Goal: Information Seeking & Learning: Learn about a topic

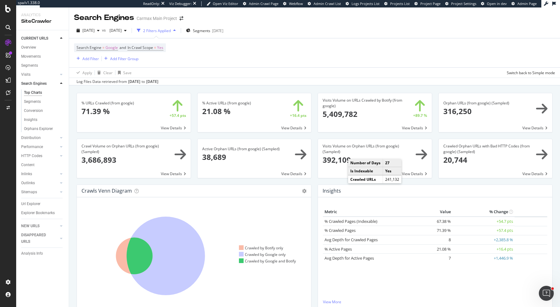
scroll to position [686, 0]
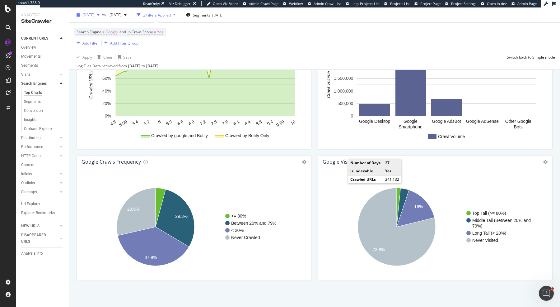
click at [95, 17] on span "[DATE]" at bounding box center [88, 14] width 12 height 5
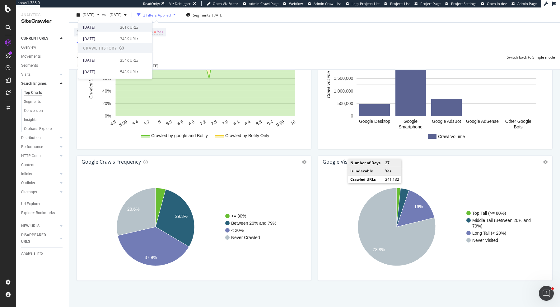
scroll to position [112, 0]
click at [120, 49] on div "354K URLs" at bounding box center [129, 50] width 18 height 6
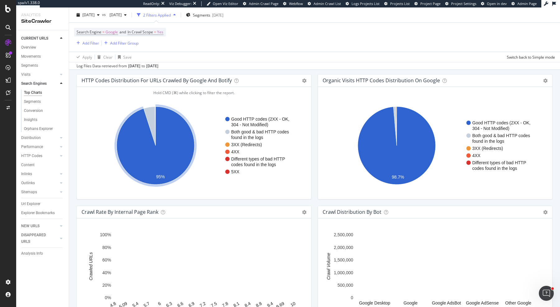
scroll to position [686, 0]
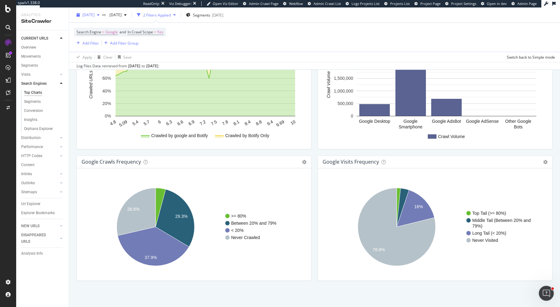
click at [95, 15] on span "2025 Sep. 21st" at bounding box center [88, 14] width 12 height 5
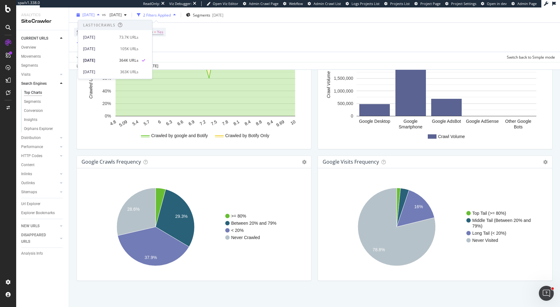
click at [95, 15] on span "2025 Sep. 21st" at bounding box center [88, 14] width 12 height 5
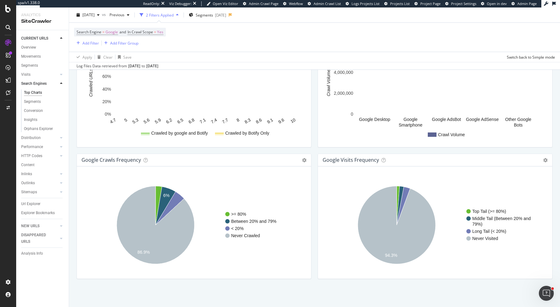
scroll to position [686, 0]
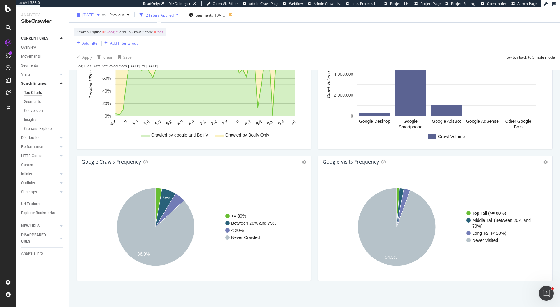
click at [91, 11] on div "2025 Jun. 8th" at bounding box center [88, 14] width 28 height 9
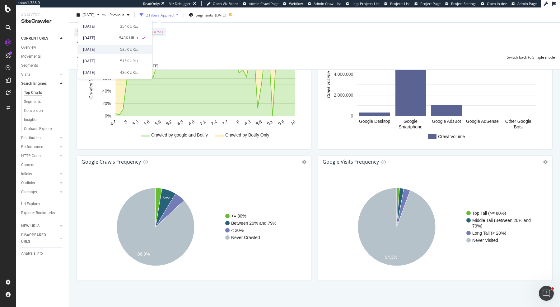
scroll to position [135, 0]
click at [275, 42] on div "Search Engine = Google and In Crawl Scope = Yes Add Filter Add Filter Group" at bounding box center [314, 37] width 481 height 29
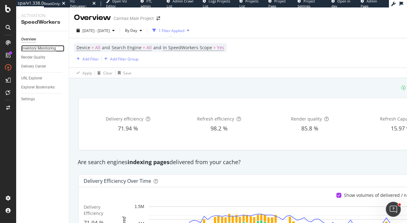
click at [40, 50] on div "Inventory Monitoring" at bounding box center [38, 48] width 35 height 7
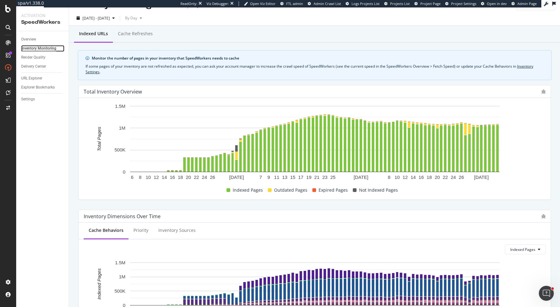
scroll to position [16, 0]
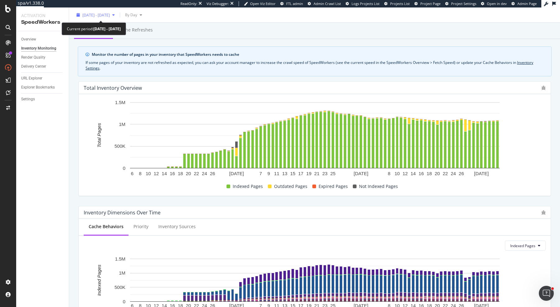
click at [105, 12] on div "2025 Jul. 7th - Oct. 6th" at bounding box center [95, 14] width 43 height 9
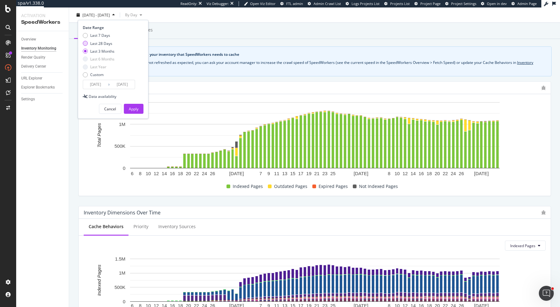
click div "Last 28 Days"
type input "2025/09/09"
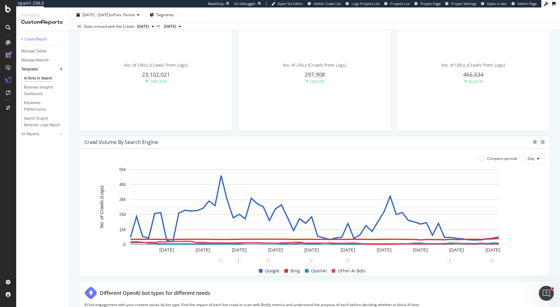
scroll to position [191, 0]
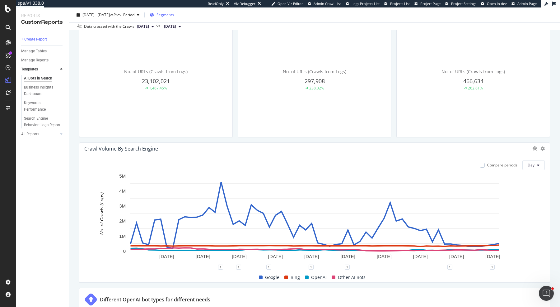
click at [174, 17] on span "Segments" at bounding box center [165, 14] width 17 height 5
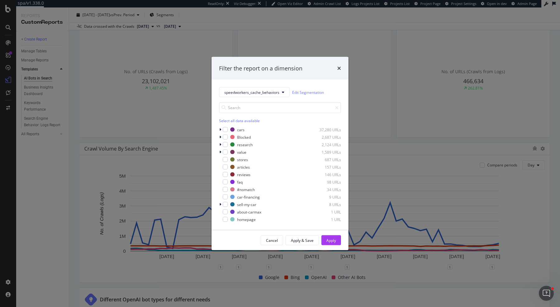
click at [227, 120] on div "Select all data available" at bounding box center [280, 120] width 122 height 5
click at [225, 136] on icon "modal" at bounding box center [225, 136] width 3 height 3
click at [225, 189] on icon "modal" at bounding box center [225, 189] width 3 height 3
click at [226, 189] on div "modal" at bounding box center [225, 189] width 5 height 5
click at [226, 189] on icon "modal" at bounding box center [225, 189] width 3 height 3
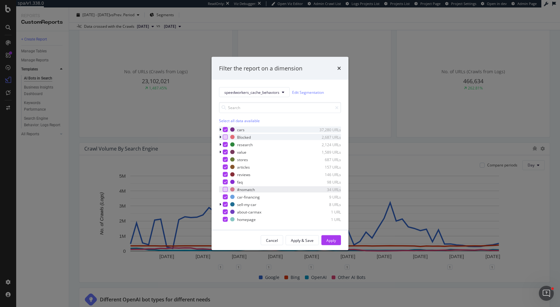
click at [221, 129] on div "modal" at bounding box center [221, 129] width 4 height 6
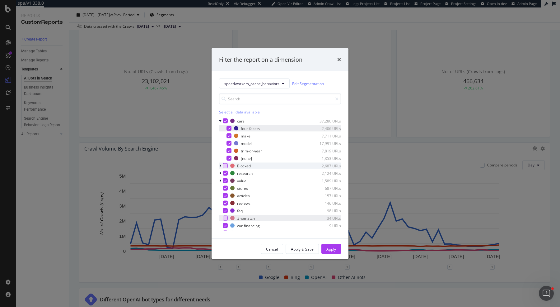
click at [230, 128] on icon "modal" at bounding box center [229, 128] width 3 height 3
click at [230, 128] on div "modal" at bounding box center [229, 128] width 5 height 5
click at [332, 223] on div "Apply" at bounding box center [331, 248] width 10 height 5
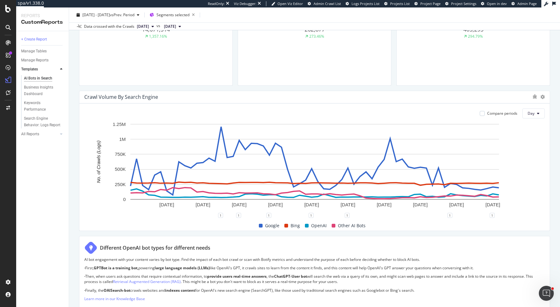
scroll to position [232, 0]
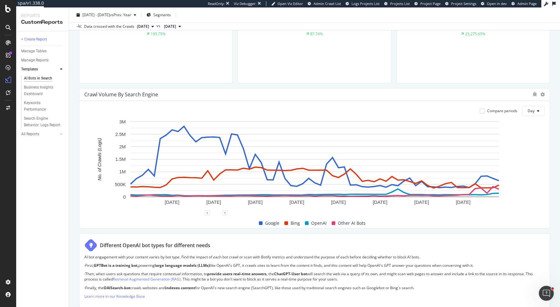
scroll to position [245, 0]
click at [171, 16] on span "Segments" at bounding box center [161, 14] width 17 height 5
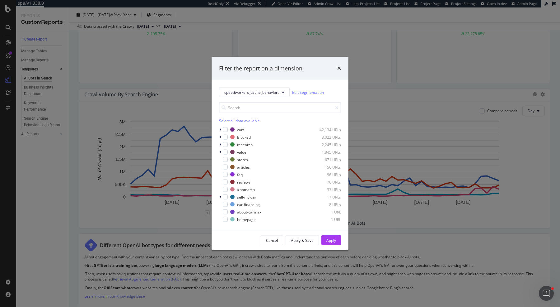
click at [228, 120] on div "Select all data available" at bounding box center [280, 120] width 122 height 5
click at [225, 136] on icon "modal" at bounding box center [225, 136] width 3 height 3
click at [226, 188] on icon "modal" at bounding box center [225, 189] width 3 height 3
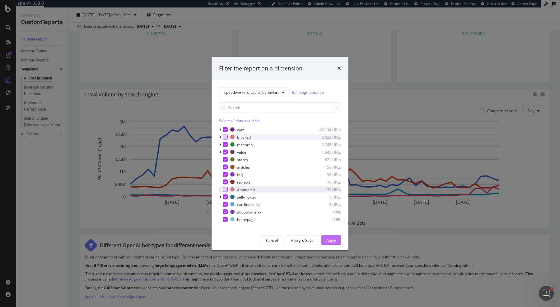
click at [334, 223] on div "Apply" at bounding box center [331, 239] width 10 height 5
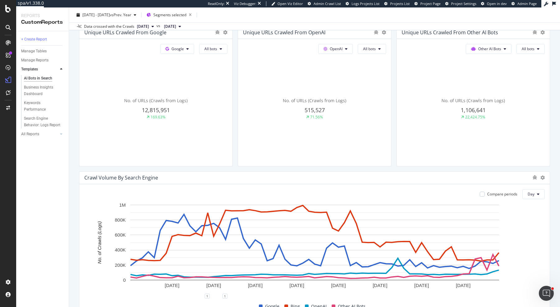
scroll to position [157, 0]
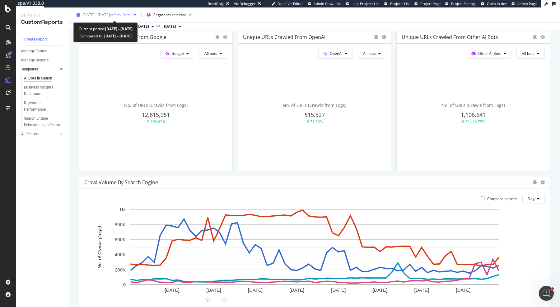
click at [131, 15] on span "vs Prev. Year" at bounding box center [120, 14] width 21 height 5
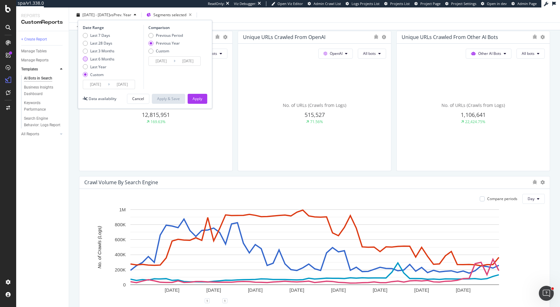
click at [112, 60] on div "Last 6 Months" at bounding box center [102, 58] width 24 height 5
type input "2025/04/05"
type input "2025/10/04"
click at [202, 96] on button "Apply" at bounding box center [198, 99] width 20 height 10
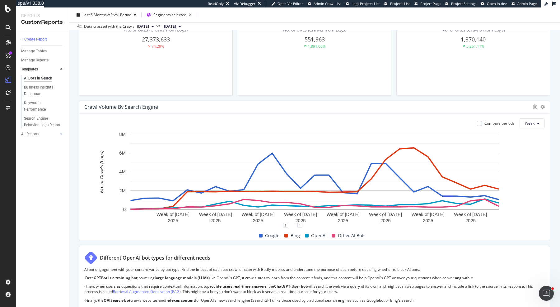
scroll to position [231, 0]
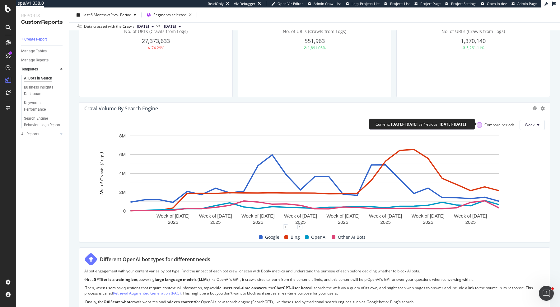
click at [407, 125] on div at bounding box center [479, 124] width 5 height 5
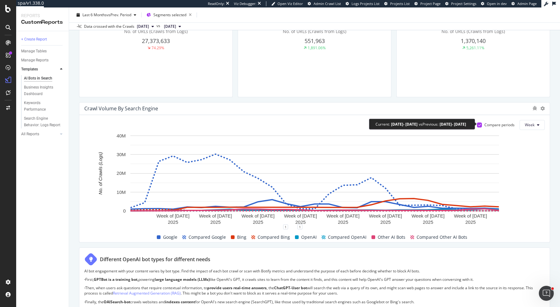
click at [407, 123] on icon at bounding box center [479, 124] width 3 height 3
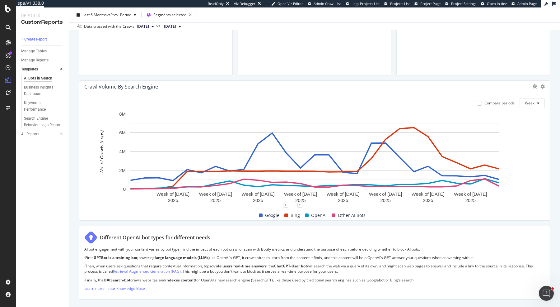
scroll to position [0, 0]
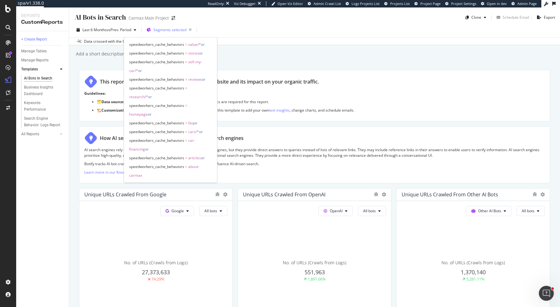
click at [176, 31] on span "Segments selected" at bounding box center [169, 29] width 33 height 5
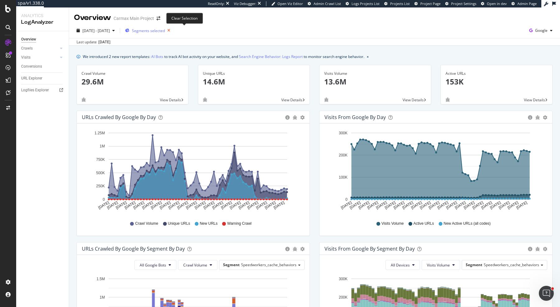
click at [173, 27] on icon "button" at bounding box center [169, 30] width 8 height 9
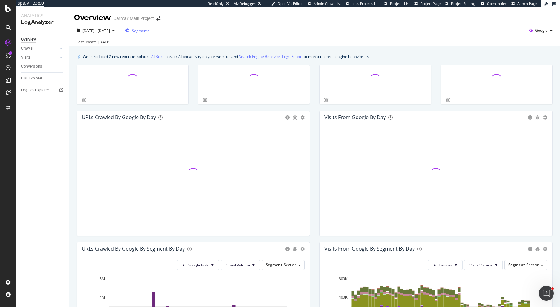
click at [149, 31] on span "Segments" at bounding box center [140, 30] width 17 height 5
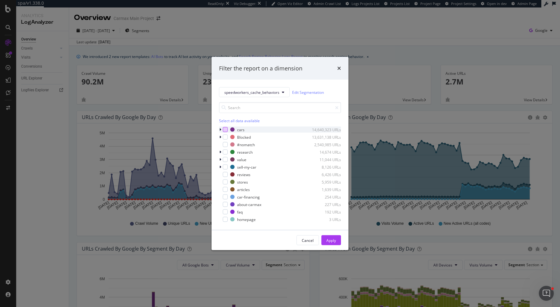
click at [225, 130] on div "modal" at bounding box center [225, 129] width 5 height 5
click at [225, 130] on icon "modal" at bounding box center [225, 129] width 3 height 3
click at [220, 130] on icon "modal" at bounding box center [220, 130] width 2 height 4
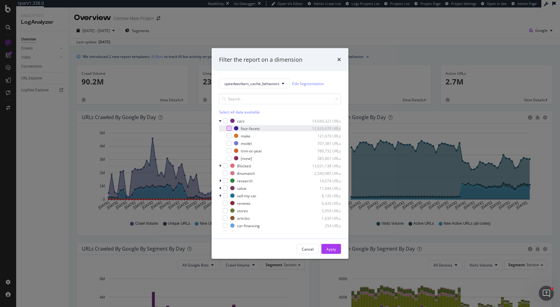
click at [230, 128] on div "modal" at bounding box center [229, 128] width 5 height 5
click at [335, 247] on div "Apply" at bounding box center [331, 248] width 10 height 5
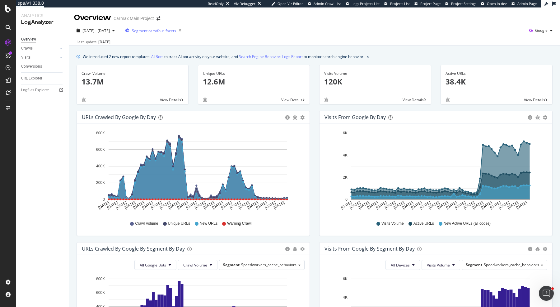
click at [170, 35] on div "Segment: cars/four-facets" at bounding box center [154, 30] width 59 height 9
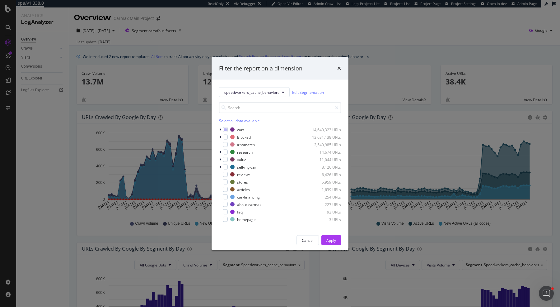
click at [269, 23] on div "Filter the report on a dimension speedworkers_cache_behaviors Edit Segmentation…" at bounding box center [280, 153] width 560 height 307
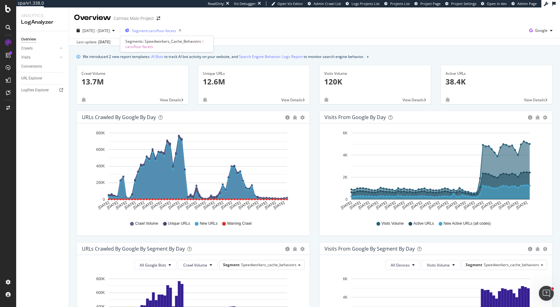
click at [176, 31] on span "Segment: cars/four-facets" at bounding box center [154, 30] width 44 height 5
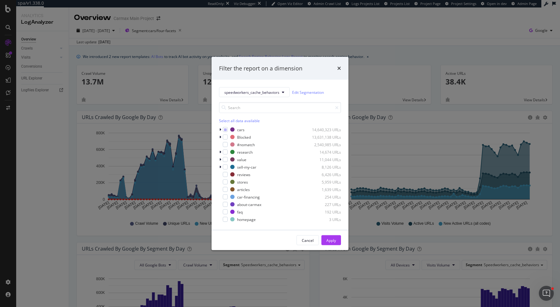
click at [337, 68] on div "Filter the report on a dimension" at bounding box center [280, 68] width 122 height 8
click at [337, 67] on div "Filter the report on a dimension" at bounding box center [280, 68] width 122 height 8
click at [330, 67] on div "Filter the report on a dimension" at bounding box center [280, 68] width 122 height 8
click at [341, 68] on icon "times" at bounding box center [339, 68] width 4 height 5
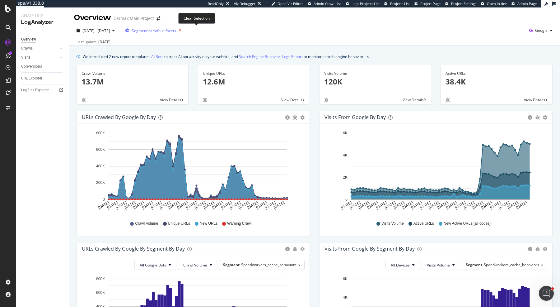
click at [184, 31] on icon "button" at bounding box center [180, 30] width 8 height 9
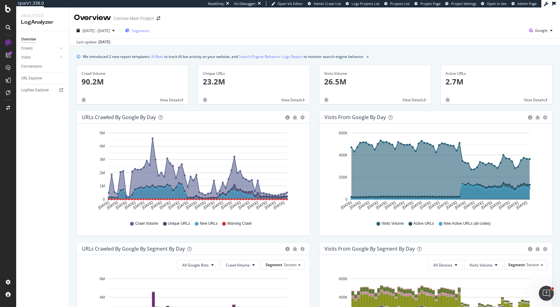
click at [149, 30] on span "Segments" at bounding box center [140, 30] width 17 height 5
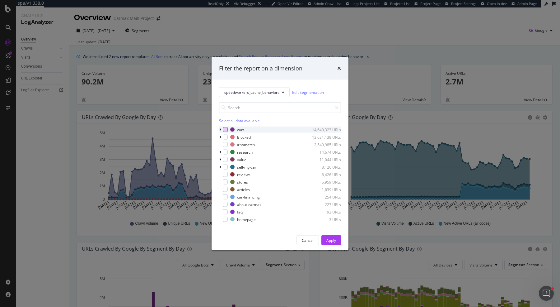
click at [226, 129] on div "modal" at bounding box center [225, 129] width 5 height 5
click at [221, 129] on icon "modal" at bounding box center [220, 130] width 2 height 4
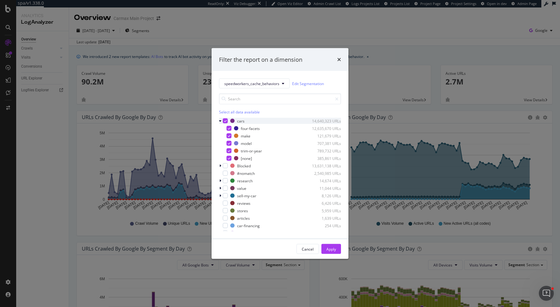
click at [224, 120] on icon "modal" at bounding box center [225, 120] width 3 height 3
click at [229, 127] on div "modal" at bounding box center [229, 128] width 5 height 5
click at [330, 246] on div "Apply" at bounding box center [331, 248] width 10 height 5
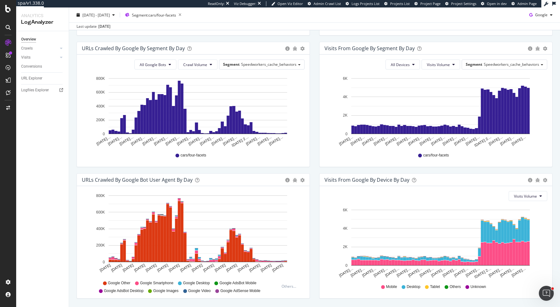
scroll to position [198, 0]
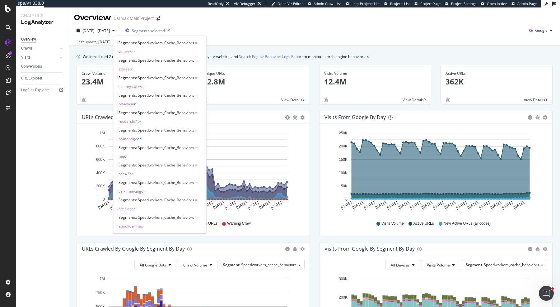
click at [165, 31] on span "Segments selected" at bounding box center [148, 30] width 33 height 5
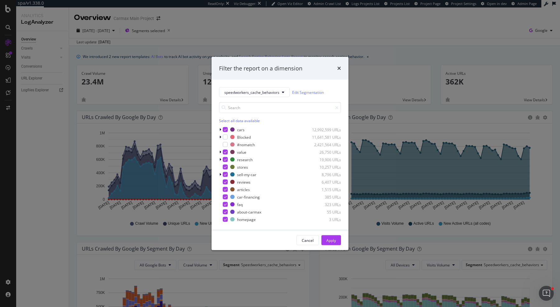
click at [237, 121] on div "Select all data available" at bounding box center [280, 120] width 122 height 5
click at [237, 121] on div "Unselect all data available" at bounding box center [280, 120] width 122 height 5
click at [221, 129] on icon "modal" at bounding box center [220, 130] width 2 height 4
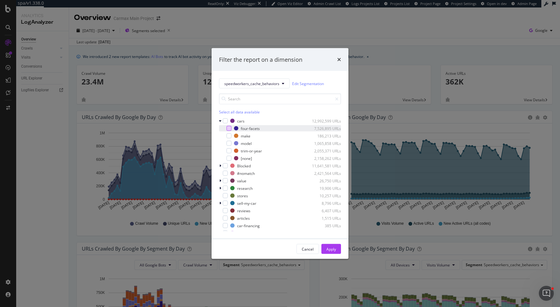
click at [229, 128] on div "modal" at bounding box center [229, 128] width 5 height 5
click at [335, 253] on div "Apply" at bounding box center [331, 248] width 10 height 9
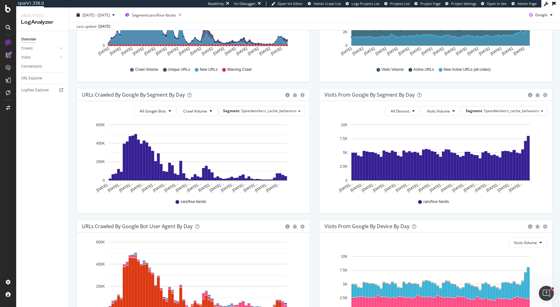
scroll to position [180, 0]
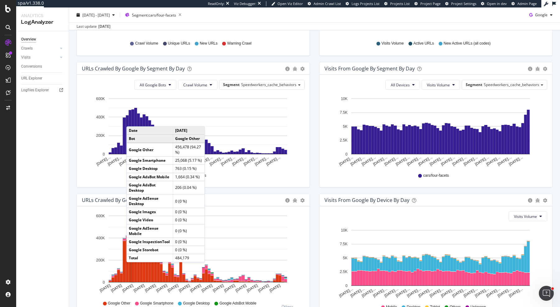
click at [133, 267] on rect "A chart." at bounding box center [133, 257] width 3 height 50
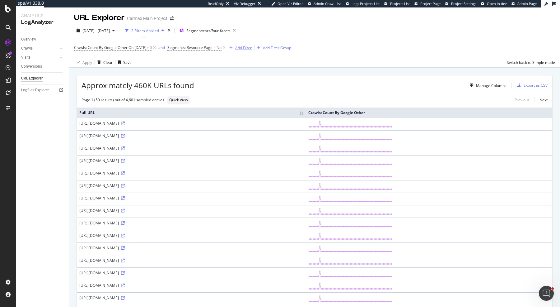
click at [252, 50] on div "Add Filter" at bounding box center [239, 47] width 25 height 7
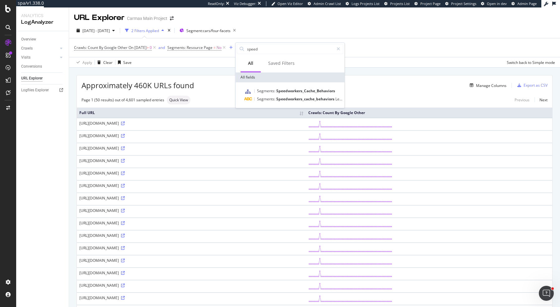
type input "speed"
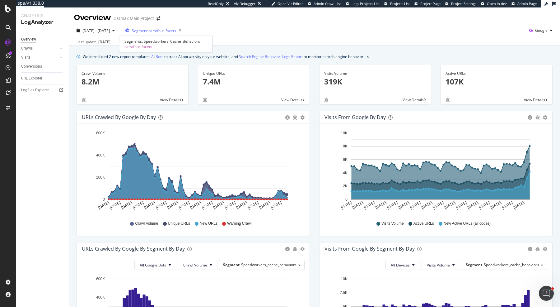
click at [174, 31] on span "Segment: cars/four-facets" at bounding box center [154, 30] width 44 height 5
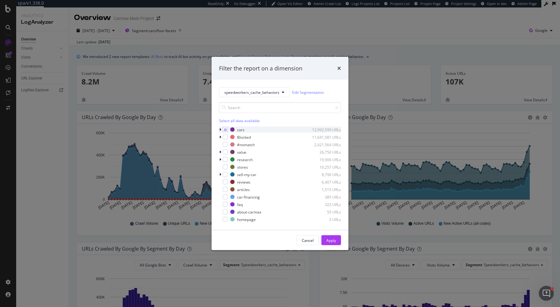
click at [220, 130] on icon "modal" at bounding box center [220, 130] width 2 height 4
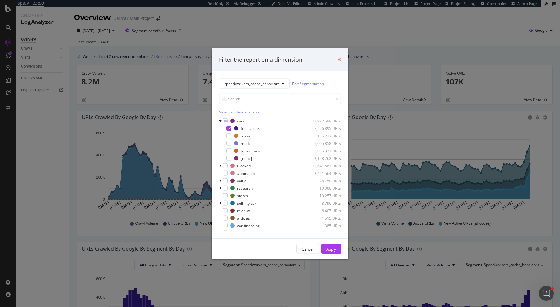
click at [340, 59] on icon "times" at bounding box center [339, 59] width 4 height 5
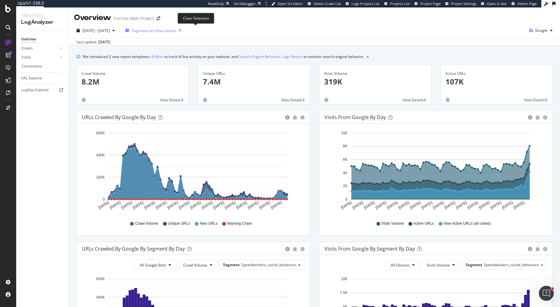
click at [184, 30] on icon "button" at bounding box center [180, 30] width 8 height 9
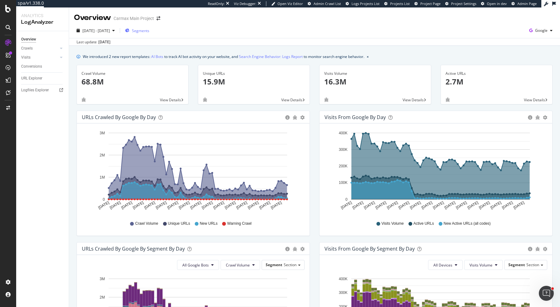
click at [148, 34] on div "Segments" at bounding box center [137, 30] width 24 height 9
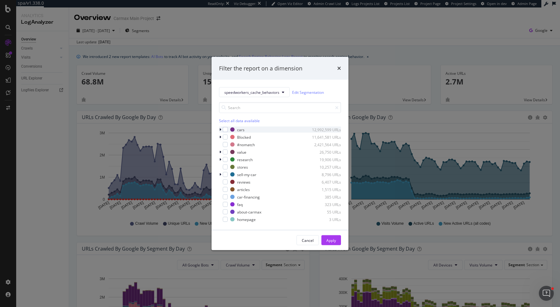
click at [220, 130] on icon "modal" at bounding box center [220, 130] width 2 height 4
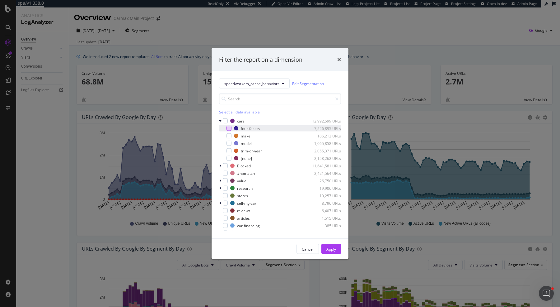
click at [231, 128] on div "modal" at bounding box center [229, 128] width 5 height 5
click at [337, 248] on button "Apply" at bounding box center [331, 249] width 20 height 10
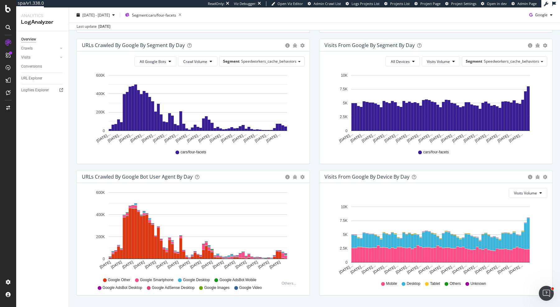
scroll to position [205, 0]
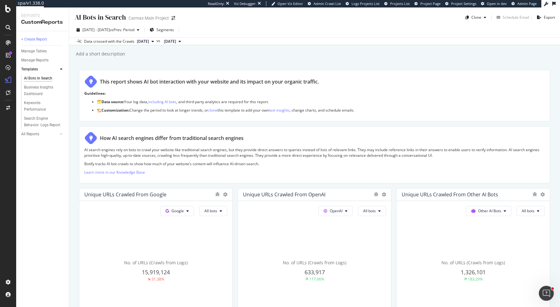
scroll to position [219, 0]
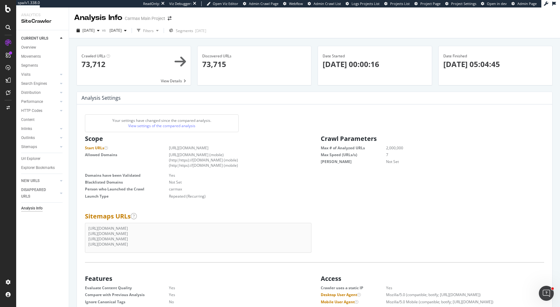
scroll to position [99, 226]
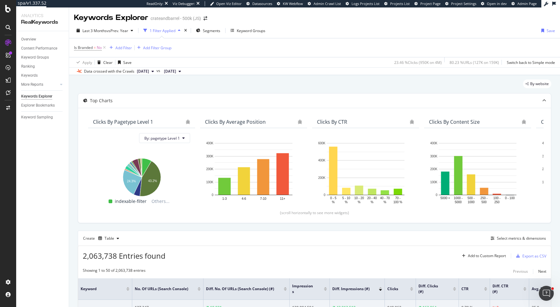
scroll to position [179, 0]
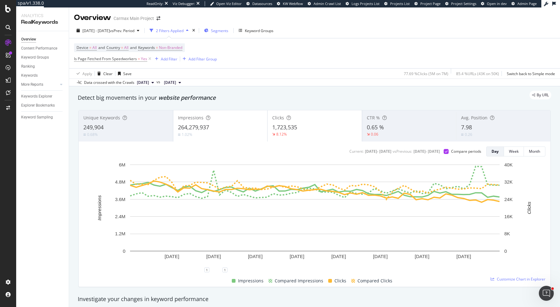
click at [228, 33] on div "Segments" at bounding box center [216, 30] width 24 height 9
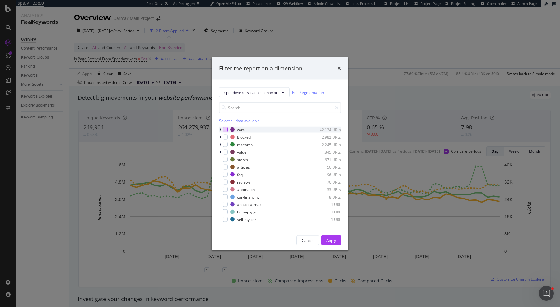
click at [225, 130] on div "modal" at bounding box center [225, 129] width 5 height 5
click at [338, 240] on button "Apply" at bounding box center [331, 240] width 20 height 10
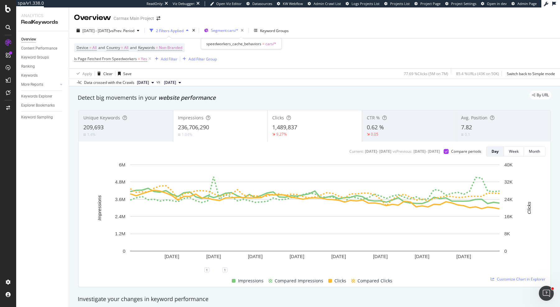
click at [239, 35] on button "Segment: cars/*" at bounding box center [224, 31] width 45 height 10
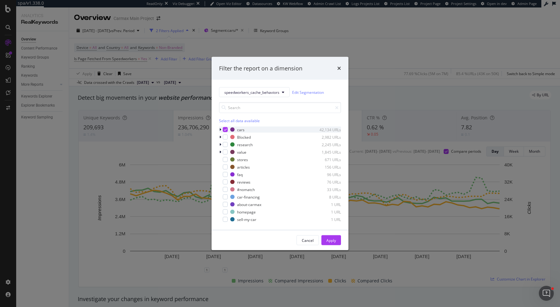
click at [220, 129] on icon "modal" at bounding box center [220, 130] width 2 height 4
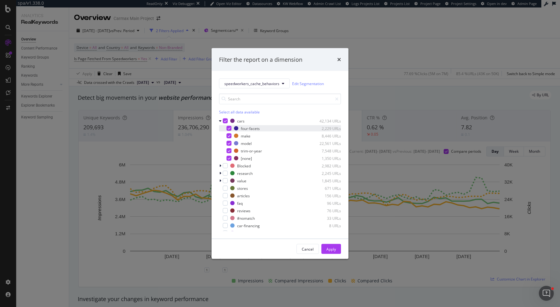
click at [230, 129] on icon "modal" at bounding box center [229, 128] width 3 height 3
click at [227, 122] on div "modal" at bounding box center [225, 120] width 5 height 5
click at [230, 127] on div "modal" at bounding box center [229, 128] width 5 height 5
click at [231, 133] on div "modal" at bounding box center [229, 135] width 5 height 5
click at [231, 151] on div "modal" at bounding box center [229, 150] width 5 height 5
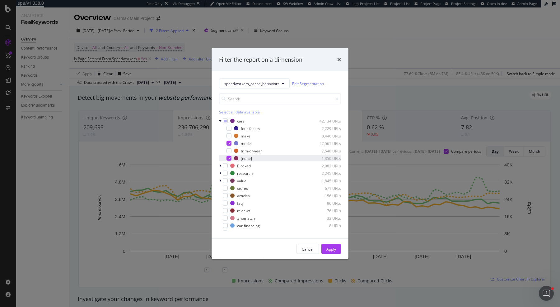
click at [231, 160] on div "[none] 1,350 URLs" at bounding box center [280, 158] width 122 height 6
click at [230, 135] on div "modal" at bounding box center [229, 135] width 5 height 5
click at [334, 248] on div "Apply" at bounding box center [331, 248] width 10 height 5
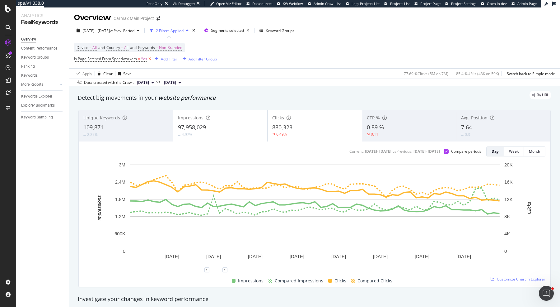
click at [150, 59] on icon at bounding box center [149, 59] width 5 height 6
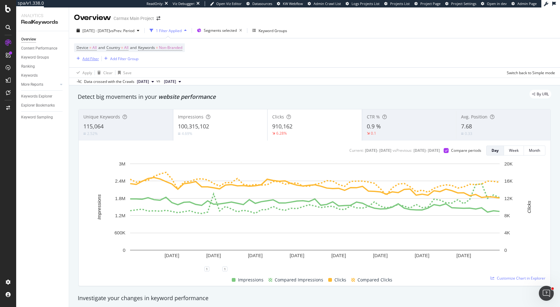
click at [88, 57] on div "Add Filter" at bounding box center [90, 58] width 16 height 5
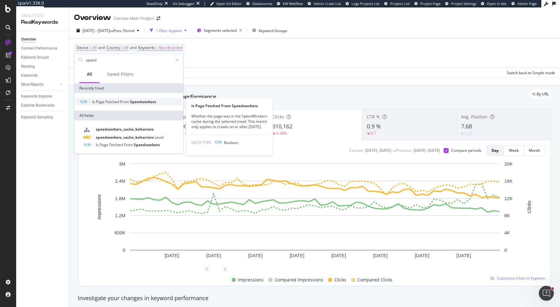
click at [134, 99] on span "Speedworkers" at bounding box center [143, 101] width 26 height 5
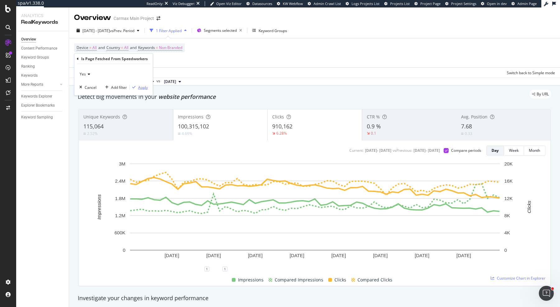
click at [142, 88] on div "Apply" at bounding box center [143, 86] width 10 height 5
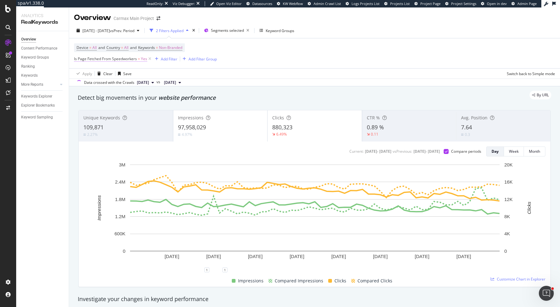
click at [102, 59] on span "Is Page Fetched From Speedworkers" at bounding box center [105, 58] width 63 height 5
click at [88, 70] on div "Yes" at bounding box center [113, 73] width 68 height 10
click at [97, 94] on div "No" at bounding box center [114, 94] width 67 height 8
click at [143, 86] on div "Apply" at bounding box center [143, 86] width 10 height 5
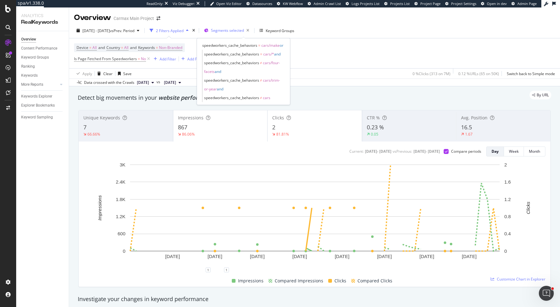
click at [244, 28] on span "Segments selected" at bounding box center [227, 30] width 33 height 5
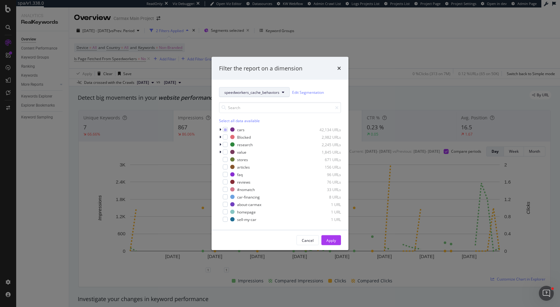
click at [255, 91] on span "speedworkers_cache_behaviors" at bounding box center [251, 91] width 55 height 5
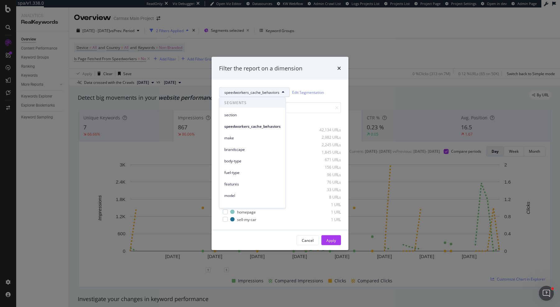
click at [255, 91] on span "speedworkers_cache_behaviors" at bounding box center [251, 91] width 55 height 5
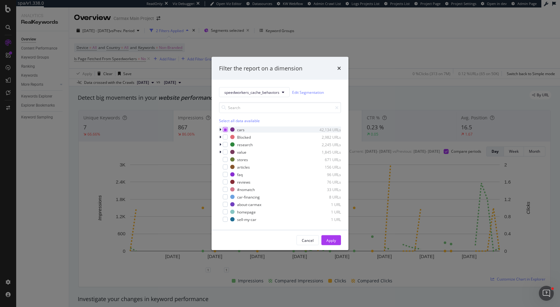
click at [226, 128] on icon "modal" at bounding box center [225, 129] width 3 height 3
click at [222, 130] on div "modal" at bounding box center [221, 129] width 4 height 6
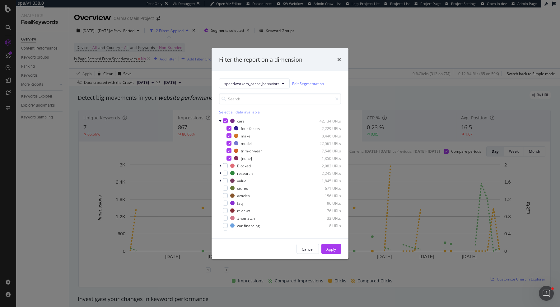
click at [223, 121] on div "modal" at bounding box center [225, 120] width 5 height 5
click at [249, 84] on span "speedworkers_cache_behaviors" at bounding box center [251, 83] width 55 height 5
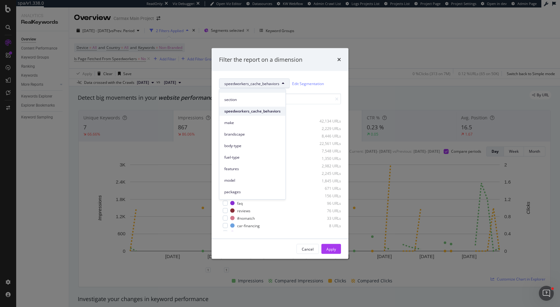
scroll to position [9, 0]
click at [255, 95] on span "section" at bounding box center [252, 97] width 56 height 6
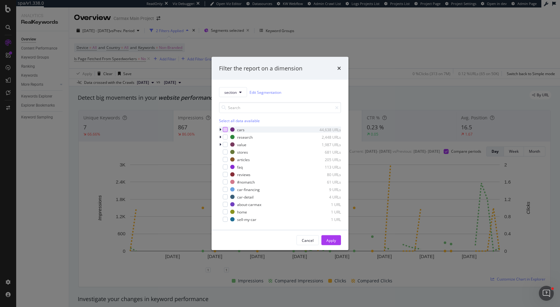
click at [223, 130] on div "modal" at bounding box center [225, 129] width 5 height 5
click at [221, 129] on icon "modal" at bounding box center [220, 130] width 2 height 4
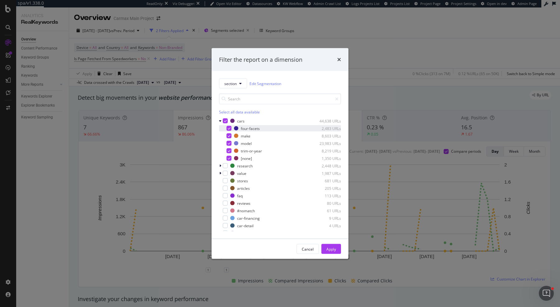
click at [232, 127] on div "four-facets 2,483 URLs" at bounding box center [280, 128] width 122 height 6
click at [229, 151] on icon "modal" at bounding box center [229, 150] width 3 height 3
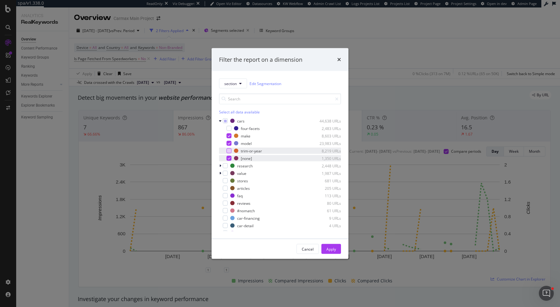
click at [229, 157] on icon "modal" at bounding box center [229, 158] width 3 height 3
click at [330, 250] on div "Apply" at bounding box center [331, 248] width 10 height 5
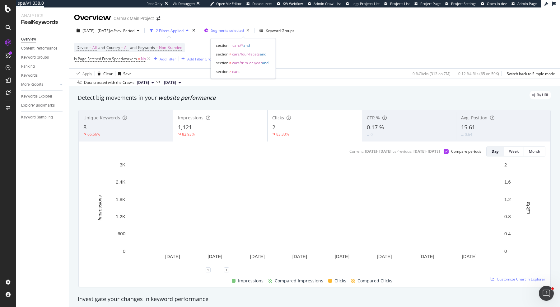
click at [244, 30] on span "Segments selected" at bounding box center [227, 30] width 33 height 5
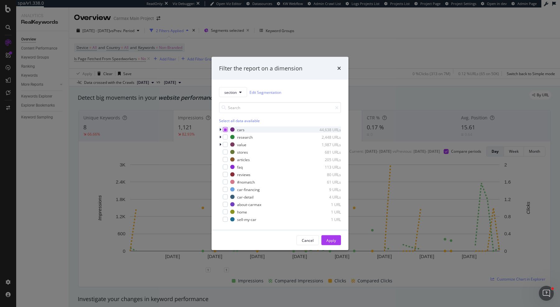
click at [224, 129] on icon "modal" at bounding box center [225, 129] width 3 height 3
click at [225, 129] on icon "modal" at bounding box center [225, 129] width 3 height 3
click at [231, 88] on button "section" at bounding box center [233, 92] width 28 height 10
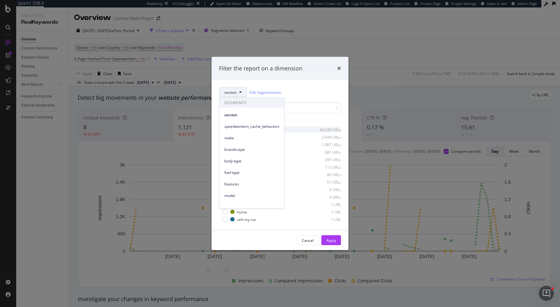
click at [231, 88] on button "section" at bounding box center [233, 92] width 28 height 10
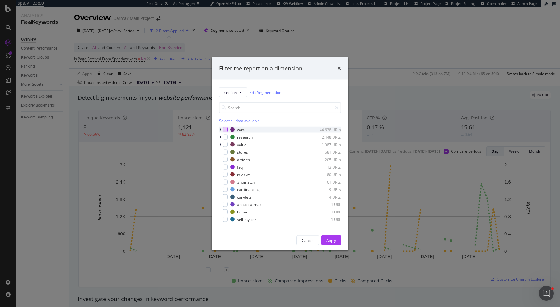
click at [222, 129] on div "modal" at bounding box center [221, 129] width 4 height 6
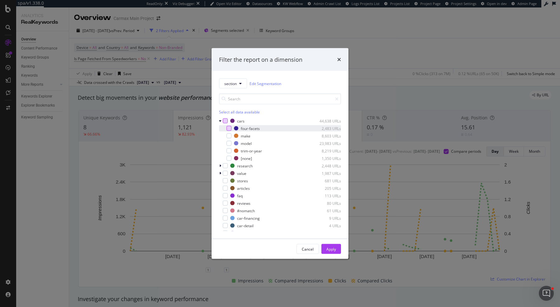
click at [230, 128] on div "modal" at bounding box center [229, 128] width 5 height 5
click at [332, 250] on div "Apply" at bounding box center [331, 248] width 10 height 5
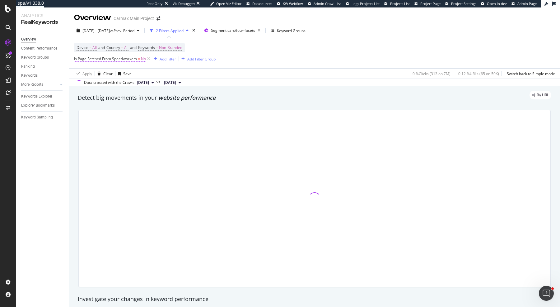
click at [134, 58] on span "Is Page Fetched From Speedworkers" at bounding box center [105, 58] width 63 height 5
click at [85, 71] on icon at bounding box center [87, 73] width 4 height 4
click at [94, 84] on div "Yes" at bounding box center [114, 86] width 67 height 8
click at [143, 86] on div "Apply" at bounding box center [143, 86] width 10 height 5
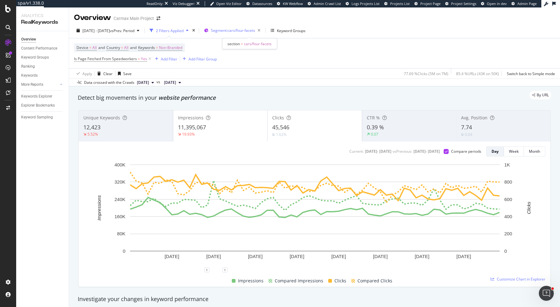
click at [240, 31] on span "Segment: cars/four-facets" at bounding box center [233, 30] width 44 height 5
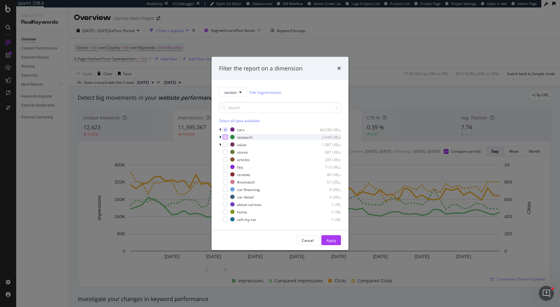
click at [225, 138] on div "modal" at bounding box center [225, 136] width 5 height 5
click at [226, 129] on icon "modal" at bounding box center [225, 129] width 3 height 3
click at [227, 129] on div "modal" at bounding box center [225, 129] width 5 height 5
click at [334, 239] on div "Apply" at bounding box center [331, 239] width 10 height 5
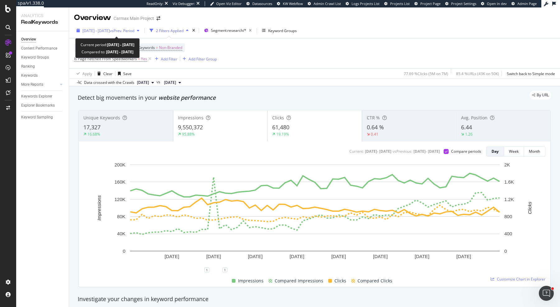
click at [125, 30] on span "vs Prev. Period" at bounding box center [122, 30] width 25 height 5
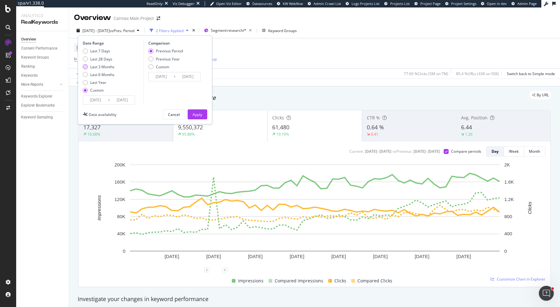
click at [107, 66] on div "Last 3 Months" at bounding box center [102, 66] width 24 height 5
type input "2025/07/04"
type input "2025/10/03"
type input "2025/04/03"
type input "2025/07/03"
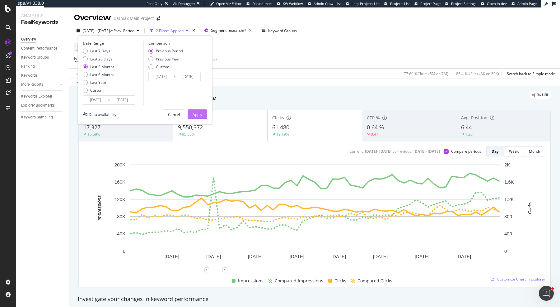
click at [199, 110] on div "Apply" at bounding box center [198, 114] width 10 height 9
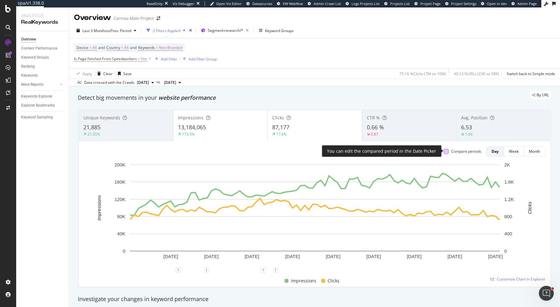
click at [448, 151] on div at bounding box center [446, 151] width 5 height 5
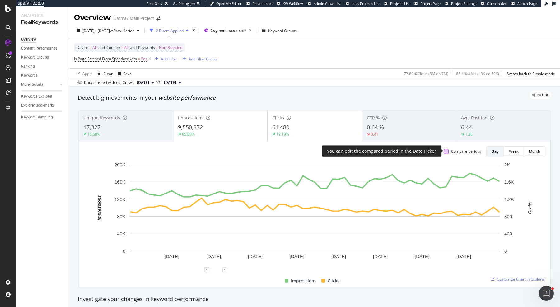
click at [447, 149] on div at bounding box center [446, 151] width 5 height 5
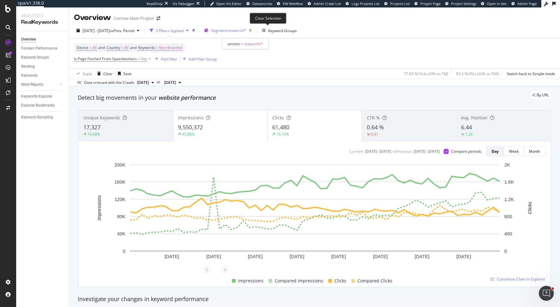
click at [254, 29] on icon "button" at bounding box center [250, 30] width 8 height 9
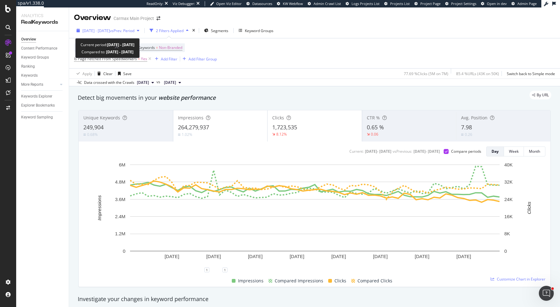
click at [96, 30] on span "2025 Jul. 24th - Sep. 24th" at bounding box center [95, 30] width 27 height 5
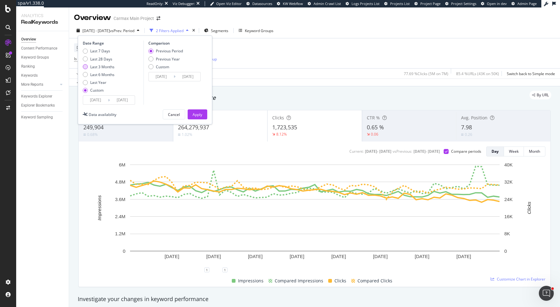
click at [108, 67] on div "Last 3 Months" at bounding box center [102, 66] width 24 height 5
type input "2025/07/04"
type input "2025/10/03"
type input "2025/04/03"
type input "2025/07/03"
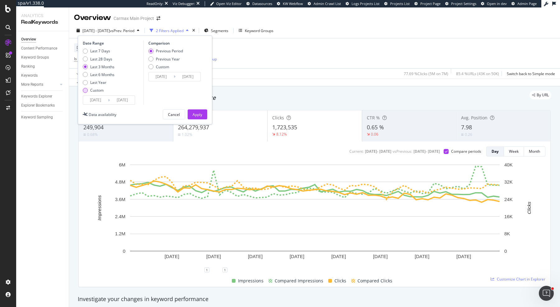
click at [94, 90] on div "Custom" at bounding box center [96, 89] width 13 height 5
type input "2025/09/06"
type input "2025/08/09"
type input "2025/09/05"
click at [97, 98] on input "2025/09/06" at bounding box center [95, 100] width 25 height 9
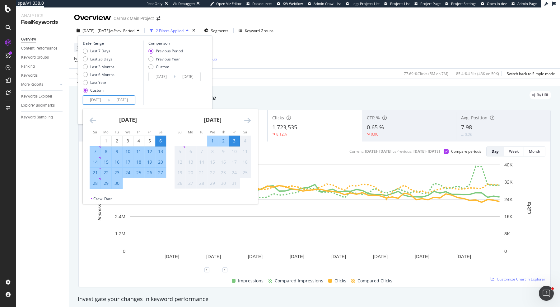
click at [98, 117] on div "September 2025" at bounding box center [128, 122] width 77 height 26
click at [93, 118] on icon "Move backward to switch to the previous month." at bounding box center [93, 119] width 7 height 7
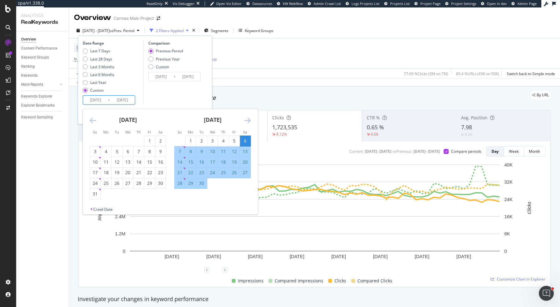
click at [93, 118] on icon "Move backward to switch to the previous month." at bounding box center [93, 119] width 7 height 7
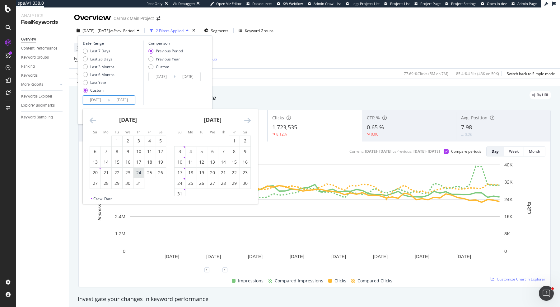
click at [137, 171] on div "24" at bounding box center [139, 172] width 11 height 6
type input "2025/07/24"
type input "2025/05/13"
type input "2025/07/23"
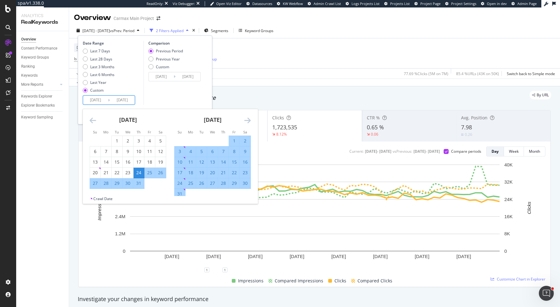
click at [250, 123] on icon "Move forward to switch to the next month." at bounding box center [247, 119] width 7 height 7
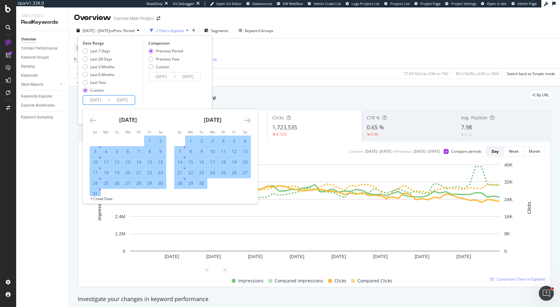
click at [213, 172] on div "24" at bounding box center [212, 172] width 11 height 6
type input "2025/09/24"
type input "2025/05/22"
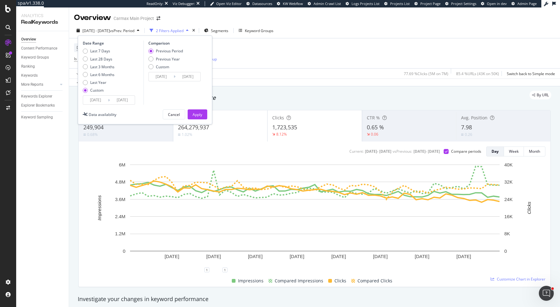
click at [187, 76] on input "2025/07/23" at bounding box center [188, 76] width 25 height 9
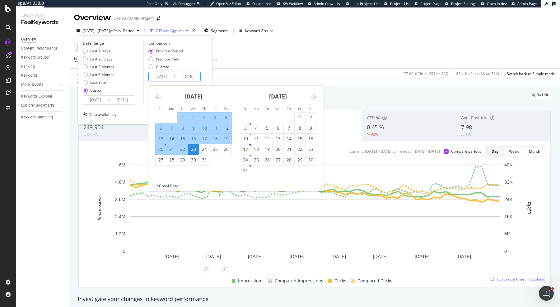
click at [110, 97] on input "2025/09/24" at bounding box center [122, 100] width 25 height 9
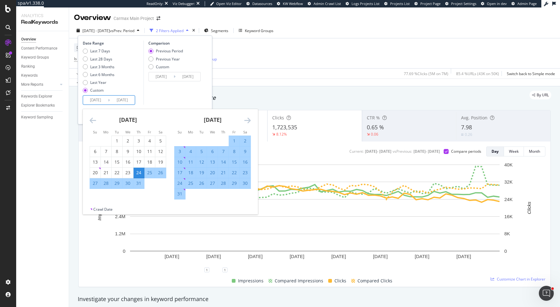
click at [250, 120] on icon "Move forward to switch to the next month." at bounding box center [247, 119] width 7 height 7
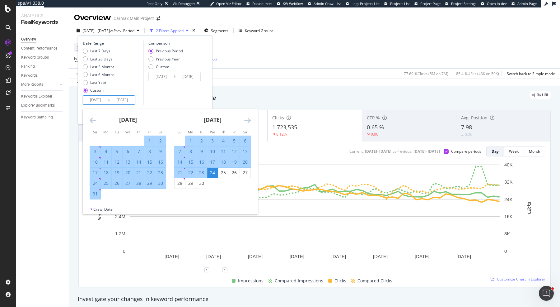
click at [250, 120] on icon "Move forward to switch to the next month." at bounding box center [247, 119] width 7 height 7
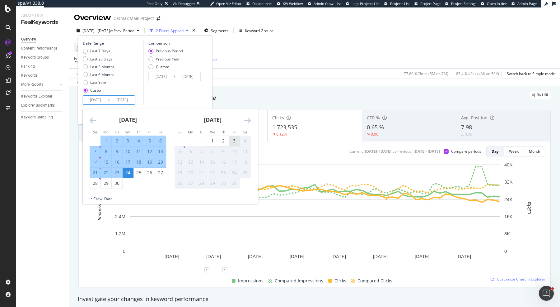
click at [234, 142] on div "3" at bounding box center [234, 141] width 11 height 6
type input "2025/10/03"
type input "2025/05/13"
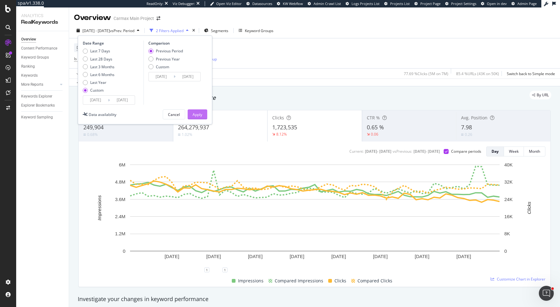
click at [201, 114] on div "Apply" at bounding box center [198, 114] width 10 height 5
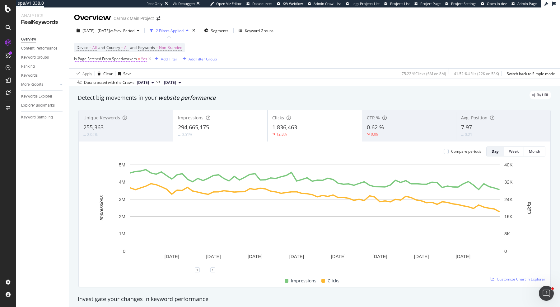
click at [135, 57] on span "Is Page Fetched From Speedworkers" at bounding box center [105, 58] width 63 height 5
click at [89, 71] on icon at bounding box center [88, 73] width 4 height 4
click at [86, 93] on span "No" at bounding box center [84, 93] width 5 height 5
click at [145, 84] on div "Apply" at bounding box center [143, 86] width 10 height 5
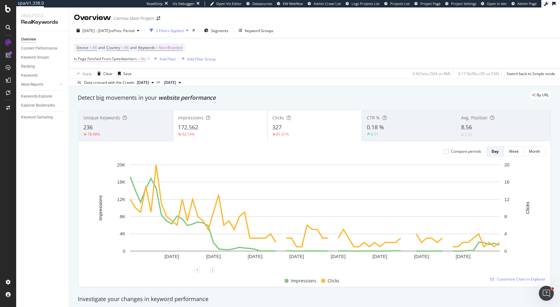
click at [140, 60] on span "Is Page Fetched From Speedworkers = No" at bounding box center [110, 59] width 72 height 6
click at [87, 70] on div "No" at bounding box center [113, 73] width 68 height 10
click at [100, 87] on div "Yes" at bounding box center [114, 86] width 67 height 8
click at [143, 86] on div "Apply" at bounding box center [143, 86] width 10 height 5
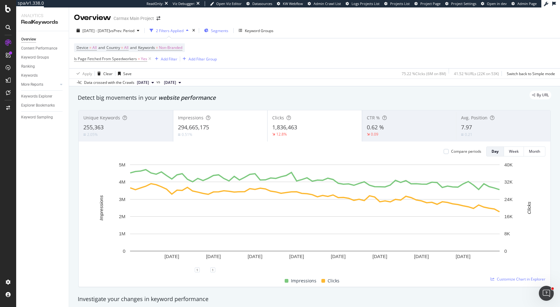
click at [225, 31] on div "Segments" at bounding box center [216, 30] width 24 height 9
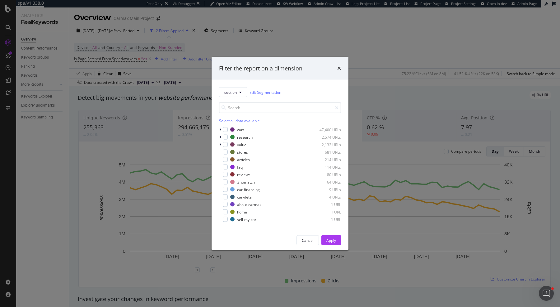
click at [332, 62] on div "Filter the report on a dimension" at bounding box center [280, 68] width 137 height 23
click at [340, 69] on icon "times" at bounding box center [339, 68] width 4 height 5
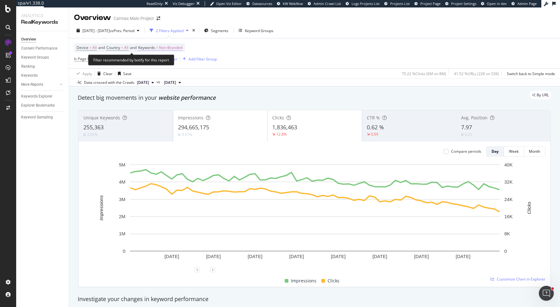
click at [182, 47] on span "Non-Branded" at bounding box center [170, 47] width 23 height 9
click at [161, 63] on span "Non-Branded" at bounding box center [160, 61] width 26 height 5
click at [259, 50] on div "Device = All and Country = All and Keywords = Non-Branded Is Page Fetched From …" at bounding box center [314, 53] width 481 height 30
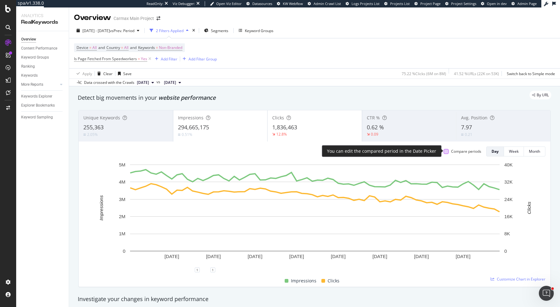
click at [447, 150] on div at bounding box center [446, 151] width 5 height 5
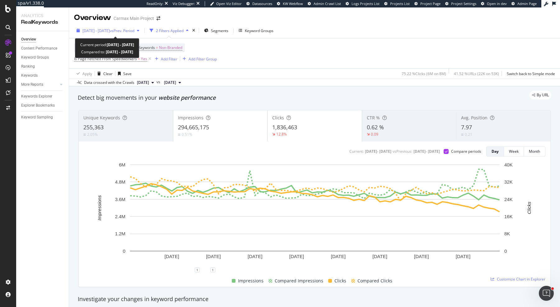
click at [131, 29] on span "vs Prev. Period" at bounding box center [122, 30] width 25 height 5
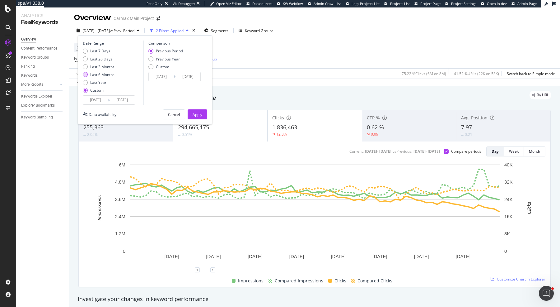
click at [111, 73] on div "Last 6 Months" at bounding box center [102, 74] width 24 height 5
type input "[DATE]"
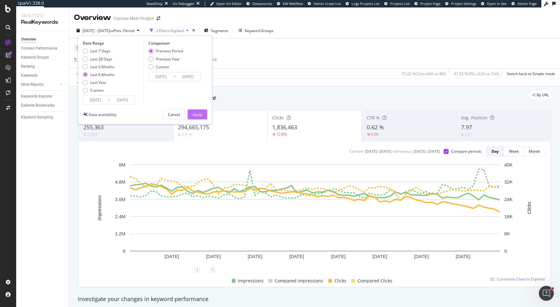
click at [199, 112] on div "Apply" at bounding box center [198, 114] width 10 height 5
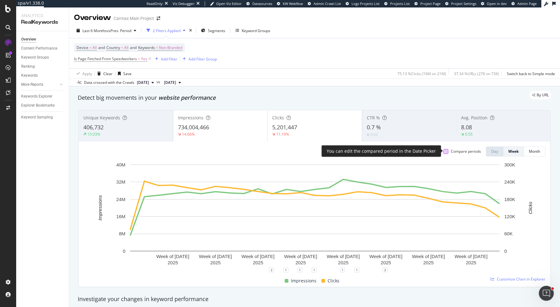
click at [448, 150] on div at bounding box center [445, 151] width 5 height 5
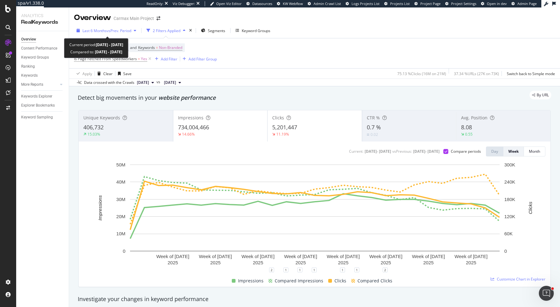
click at [109, 31] on span "vs Prev. Period" at bounding box center [119, 30] width 25 height 5
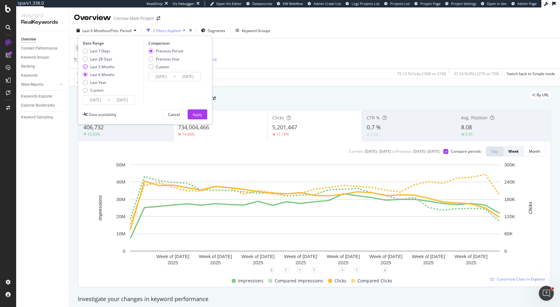
click at [111, 67] on div "Last 3 Months" at bounding box center [102, 66] width 24 height 5
type input "[DATE]"
click at [195, 117] on div "Apply" at bounding box center [198, 114] width 10 height 9
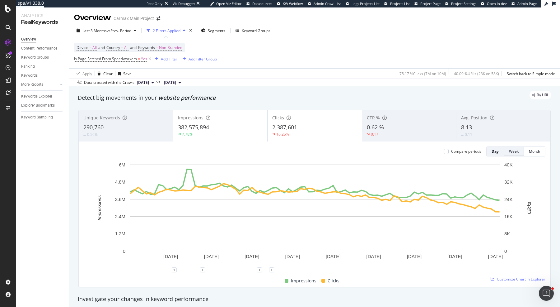
click at [514, 153] on div "Week" at bounding box center [514, 151] width 10 height 9
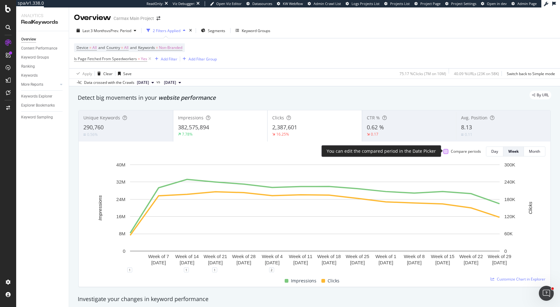
click at [446, 150] on div at bounding box center [445, 151] width 5 height 5
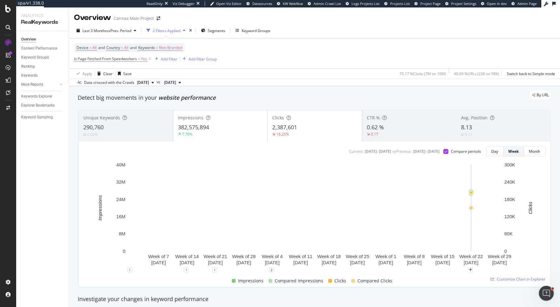
scroll to position [3, 0]
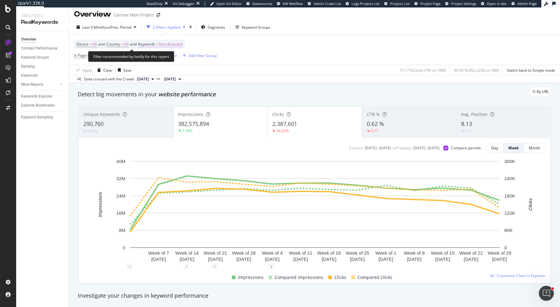
click at [175, 42] on span "Non-Branded" at bounding box center [170, 44] width 23 height 9
click at [169, 59] on span "Non-Branded" at bounding box center [160, 58] width 26 height 5
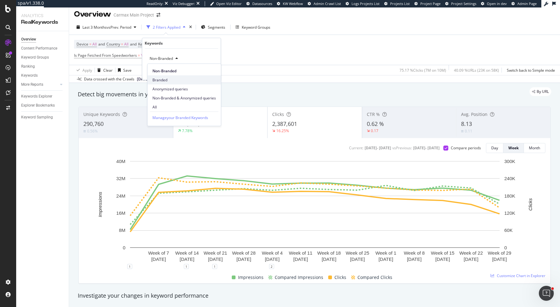
click at [179, 80] on span "Branded" at bounding box center [183, 80] width 63 height 6
click at [209, 73] on div "Apply" at bounding box center [211, 71] width 10 height 5
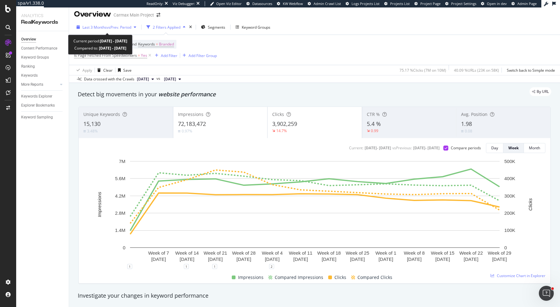
click at [104, 26] on span "Last 3 Months" at bounding box center [94, 27] width 24 height 5
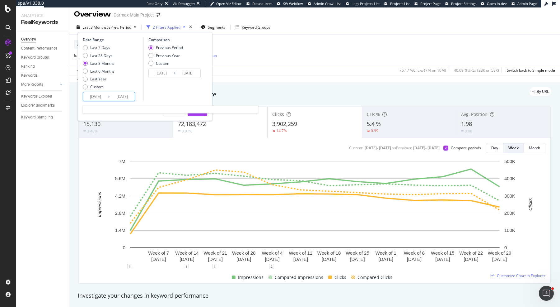
click at [98, 96] on input "2025/07/05" at bounding box center [95, 96] width 25 height 9
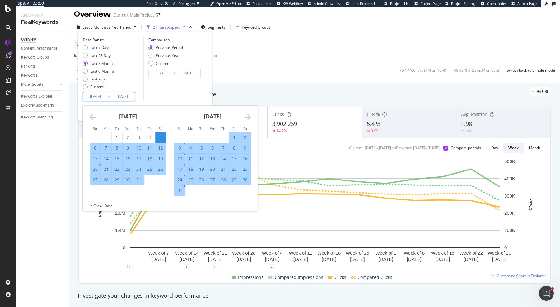
click at [137, 168] on div "24" at bounding box center [139, 169] width 11 height 6
type input "2025/07/24"
type input "2025/05/12"
type input "2025/07/23"
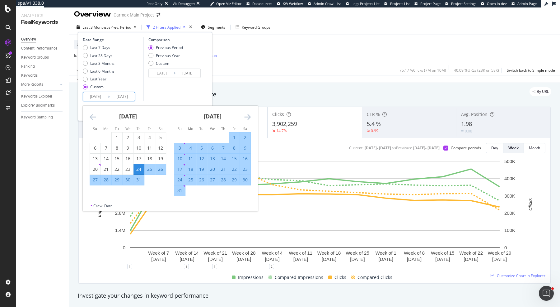
click at [244, 116] on icon "Move forward to switch to the next month." at bounding box center [247, 116] width 7 height 7
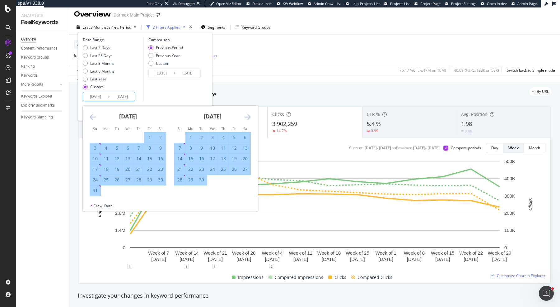
click at [244, 116] on icon "Move forward to switch to the next month." at bounding box center [247, 116] width 7 height 7
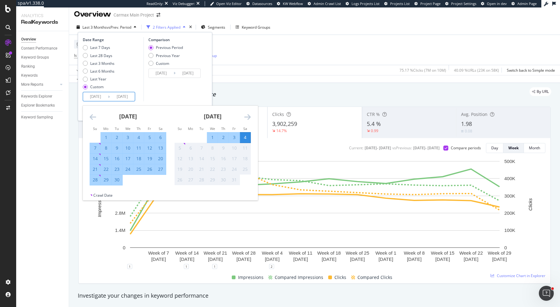
click at [244, 136] on div "4" at bounding box center [245, 137] width 11 height 6
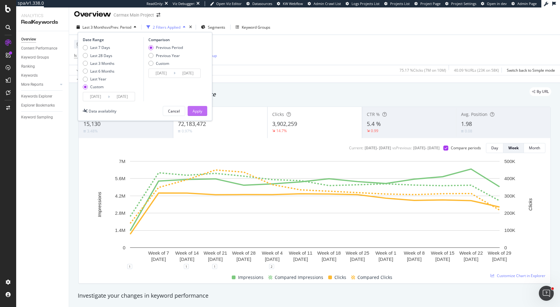
click at [202, 115] on button "Apply" at bounding box center [198, 111] width 20 height 10
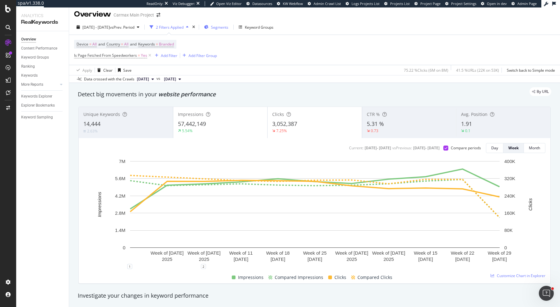
click at [226, 29] on span "Segments" at bounding box center [219, 27] width 17 height 5
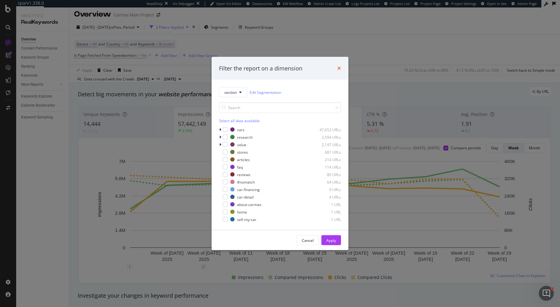
click at [337, 68] on icon "times" at bounding box center [339, 68] width 4 height 5
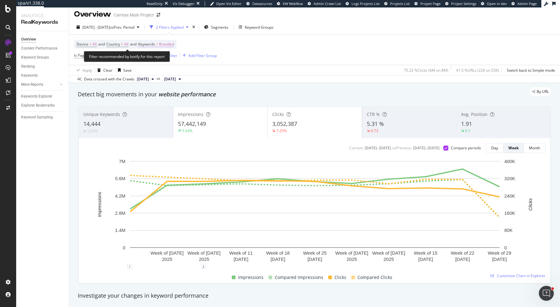
click at [164, 45] on span "Branded" at bounding box center [166, 44] width 15 height 9
click at [169, 59] on icon "button" at bounding box center [168, 59] width 2 height 4
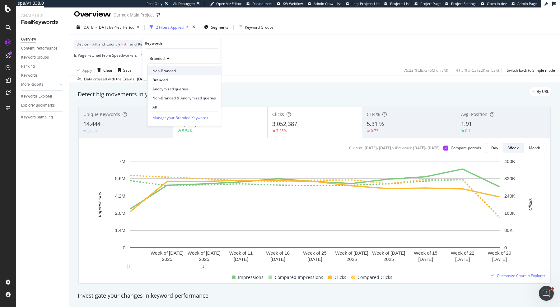
click at [168, 71] on span "Non-Branded" at bounding box center [183, 71] width 63 height 6
click at [214, 72] on div "Apply" at bounding box center [211, 71] width 10 height 5
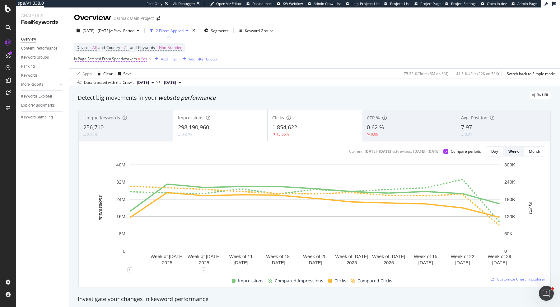
click at [142, 59] on span "Yes" at bounding box center [144, 58] width 6 height 9
click at [86, 73] on div "Yes" at bounding box center [113, 73] width 68 height 10
click at [96, 94] on div "No" at bounding box center [114, 94] width 67 height 8
click at [144, 85] on div "Apply" at bounding box center [143, 86] width 10 height 5
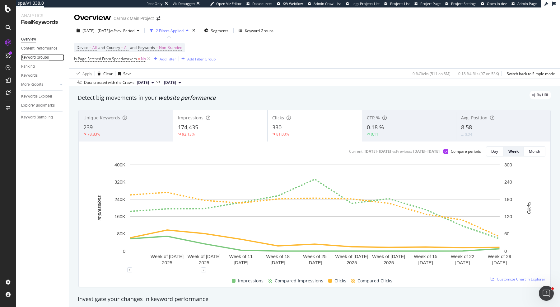
click at [47, 56] on div "Keyword Groups" at bounding box center [35, 57] width 28 height 7
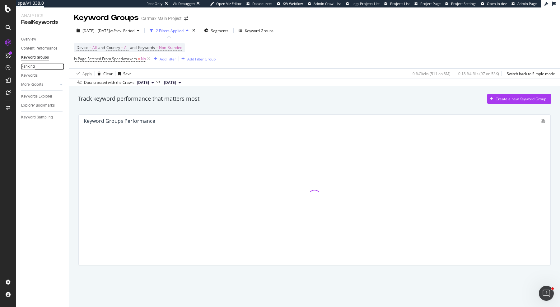
click at [30, 65] on div "Ranking" at bounding box center [28, 66] width 14 height 7
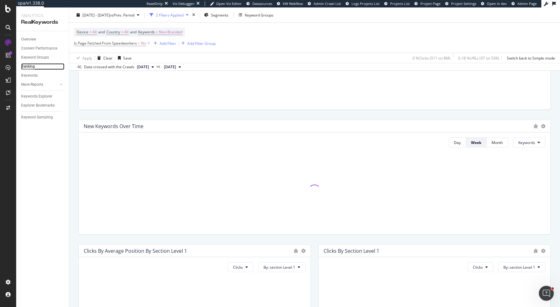
scroll to position [112, 0]
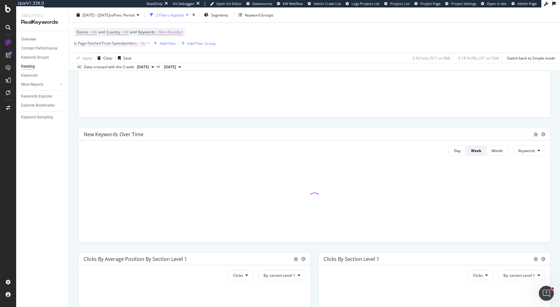
click at [123, 43] on span "Is Page Fetched From Speedworkers" at bounding box center [105, 42] width 63 height 5
click at [80, 58] on span "No" at bounding box center [82, 57] width 5 height 5
click at [92, 68] on div "Yes" at bounding box center [114, 70] width 67 height 8
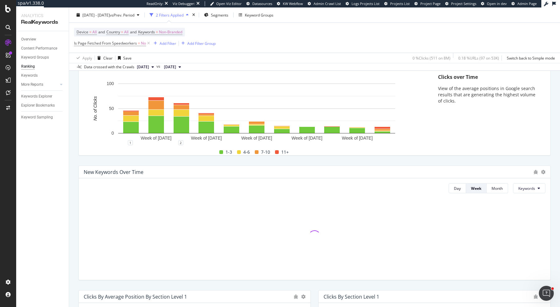
scroll to position [0, 0]
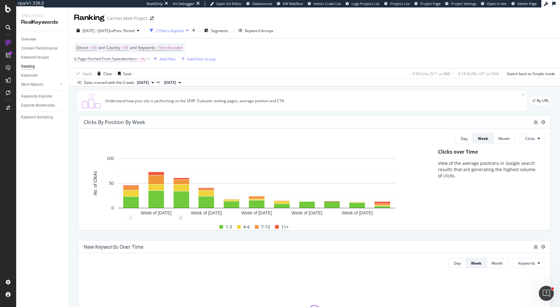
click at [134, 60] on span "Is Page Fetched From Speedworkers" at bounding box center [105, 58] width 63 height 5
click at [88, 74] on icon at bounding box center [87, 73] width 4 height 4
click at [90, 86] on div "Yes" at bounding box center [114, 86] width 67 height 8
click at [147, 85] on div "Apply" at bounding box center [143, 86] width 10 height 5
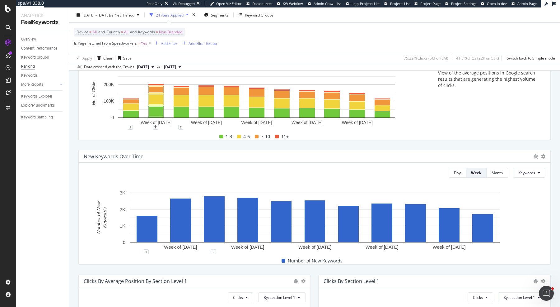
scroll to position [68, 0]
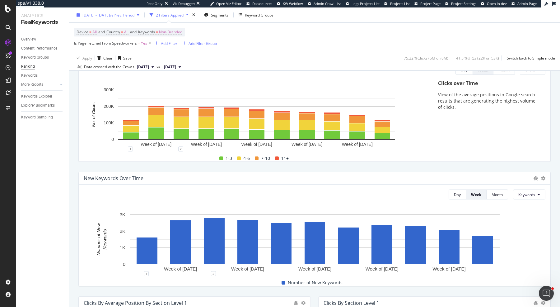
click at [110, 15] on span "2025 Jul. 24th - Oct. 4th" at bounding box center [95, 14] width 27 height 5
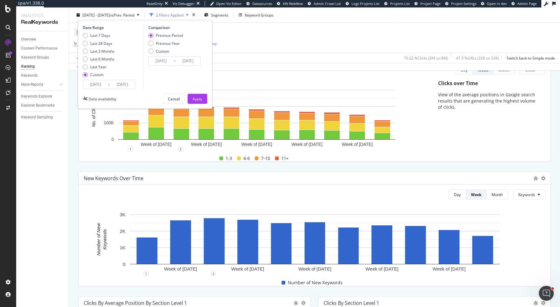
click at [106, 48] on div "Last 7 Days Last 28 Days Last 3 Months Last 6 Months Last Year Custom" at bounding box center [99, 56] width 32 height 47
click at [108, 47] on div "Last 7 Days Last 28 Days Last 3 Months Last 6 Months Last Year Custom" at bounding box center [99, 56] width 32 height 47
click at [109, 51] on div "Last 3 Months" at bounding box center [102, 50] width 24 height 5
type input "2025/07/05"
type input "2025/04/04"
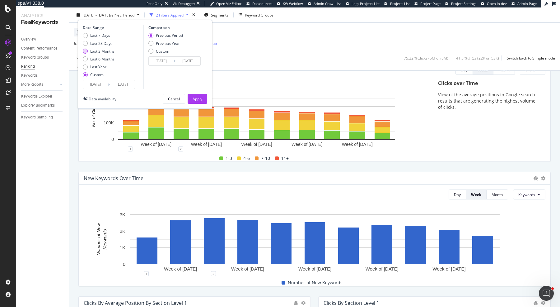
type input "2025/07/04"
click at [114, 59] on div "Last 6 Months" at bounding box center [102, 58] width 24 height 5
type input "2025/04/05"
type input "2024/10/04"
type input "2025/04/04"
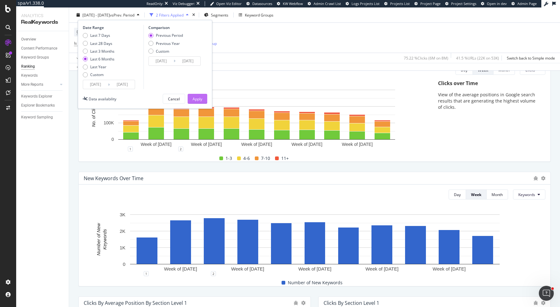
click at [195, 96] on div "Apply" at bounding box center [198, 98] width 10 height 5
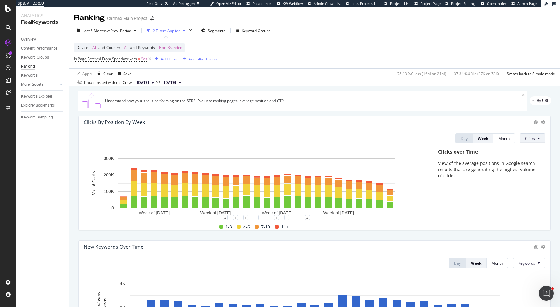
click at [530, 138] on span "Clicks" at bounding box center [530, 138] width 10 height 5
click at [545, 176] on div "Impressions" at bounding box center [537, 173] width 33 height 9
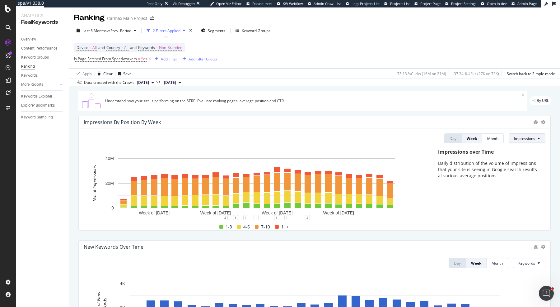
click at [529, 140] on span "Impressions" at bounding box center [524, 138] width 21 height 5
click at [529, 138] on span "Impressions" at bounding box center [524, 138] width 21 height 5
click at [529, 149] on span "Rankings" at bounding box center [525, 150] width 23 height 6
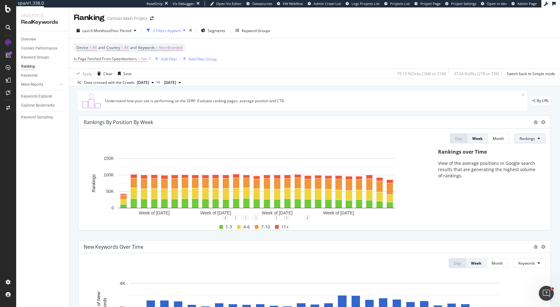
click at [530, 138] on span "Rankings" at bounding box center [528, 138] width 16 height 5
click at [533, 183] on span "Missed Clicks" at bounding box center [531, 185] width 23 height 6
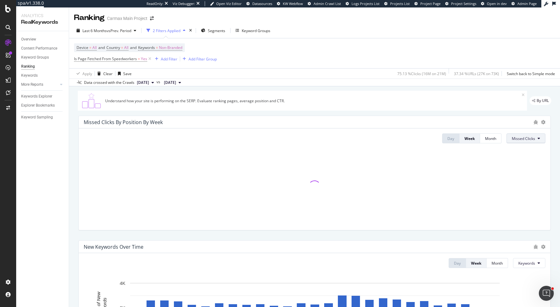
click at [532, 139] on span "Missed Clicks" at bounding box center [523, 138] width 23 height 5
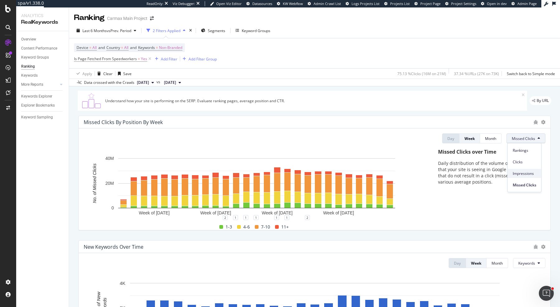
click at [533, 171] on span "Impressions" at bounding box center [525, 173] width 24 height 6
click at [533, 138] on span "Impressions" at bounding box center [524, 138] width 21 height 5
click at [532, 172] on span "Impressions" at bounding box center [525, 173] width 23 height 6
click at [532, 138] on span "Impressions" at bounding box center [524, 138] width 21 height 5
click at [532, 161] on span "Clicks" at bounding box center [525, 162] width 23 height 6
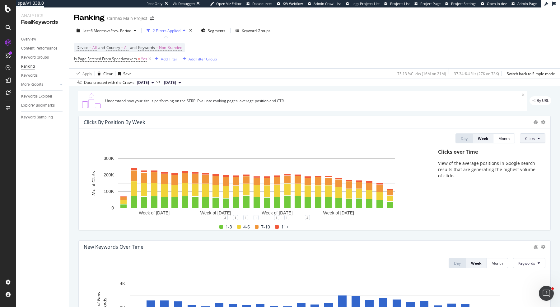
click at [529, 136] on span "Clicks" at bounding box center [530, 138] width 10 height 5
click at [533, 170] on span "Impressions" at bounding box center [537, 173] width 23 height 6
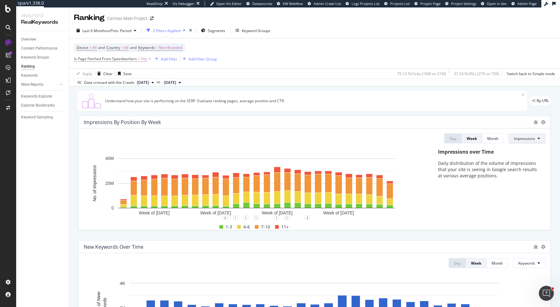
click at [534, 136] on span "Impressions" at bounding box center [524, 138] width 21 height 5
click at [535, 160] on span "Clicks" at bounding box center [525, 162] width 23 height 6
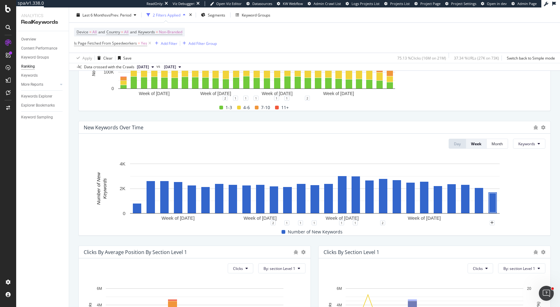
scroll to position [131, 0]
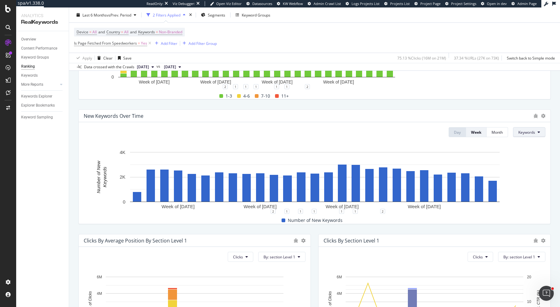
click at [523, 134] on span "Keywords" at bounding box center [526, 131] width 17 height 5
click at [528, 156] on span "URLs" at bounding box center [527, 155] width 17 height 6
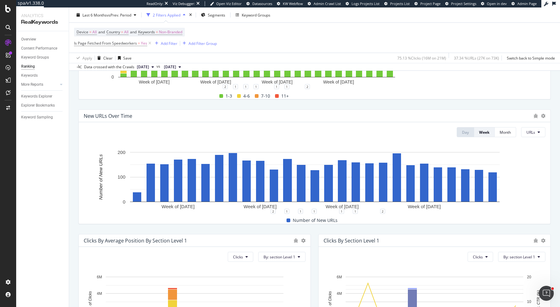
click at [529, 126] on div "Day Week Month URLs Hold CMD (⌘) while clicking to filter the report. Week of 2…" at bounding box center [315, 172] width 472 height 101
click at [529, 130] on span "URLs" at bounding box center [531, 131] width 9 height 5
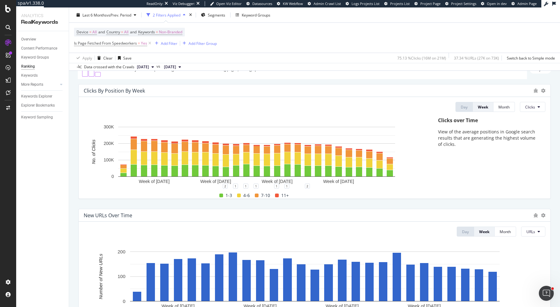
scroll to position [144, 0]
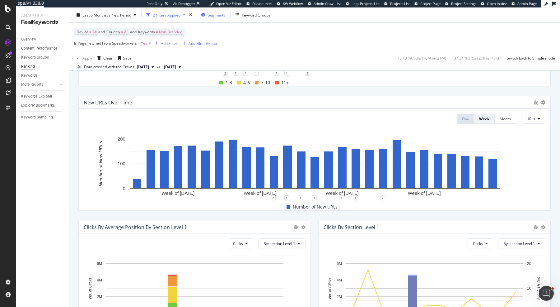
click at [213, 17] on span "Segments" at bounding box center [216, 14] width 17 height 5
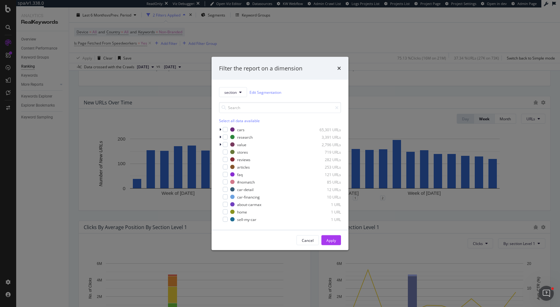
click at [219, 129] on div "section Edit Segmentation Select all data available cars 65,301 URLs research 3…" at bounding box center [280, 155] width 137 height 150
click at [220, 128] on icon "modal" at bounding box center [220, 130] width 2 height 4
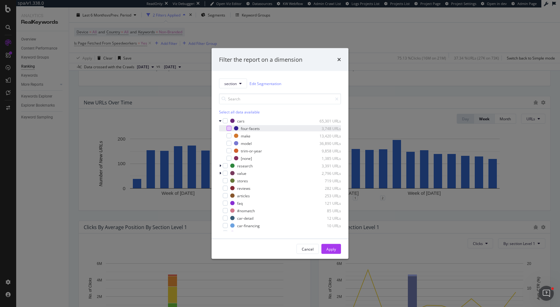
click at [229, 128] on div "modal" at bounding box center [229, 128] width 5 height 5
click at [226, 118] on div "modal" at bounding box center [225, 120] width 5 height 5
click at [333, 250] on div "Apply" at bounding box center [331, 248] width 10 height 5
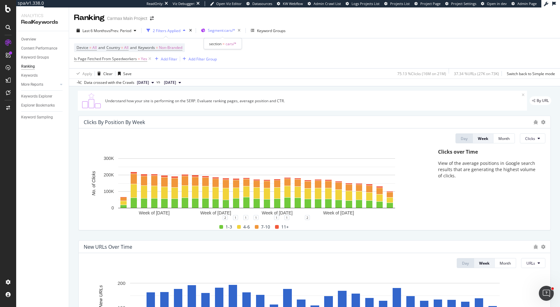
click at [224, 31] on span "Segment: cars/*" at bounding box center [221, 30] width 27 height 5
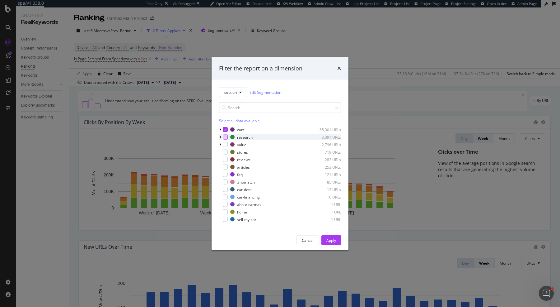
click at [227, 138] on div "modal" at bounding box center [225, 136] width 5 height 5
click at [227, 129] on div "modal" at bounding box center [225, 129] width 5 height 5
click at [340, 241] on button "Apply" at bounding box center [331, 240] width 20 height 10
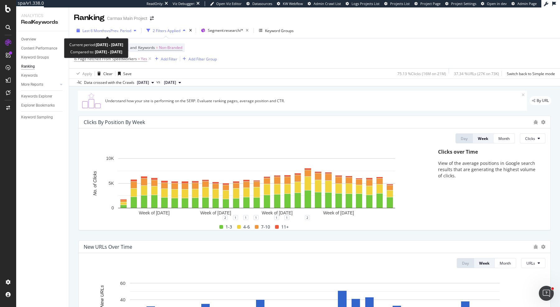
click at [126, 27] on div "Last 6 Months vs Prev. Period" at bounding box center [106, 30] width 65 height 9
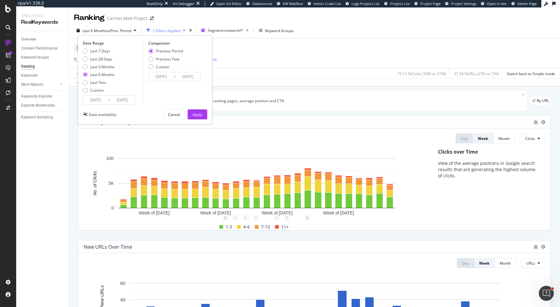
click at [99, 97] on input "2025/04/05" at bounding box center [95, 100] width 25 height 9
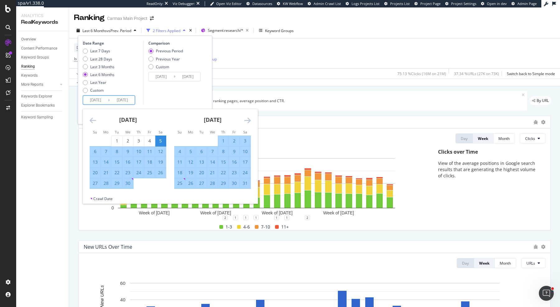
click at [244, 119] on div "May 2025" at bounding box center [212, 122] width 77 height 26
click at [247, 120] on icon "Move forward to switch to the next month." at bounding box center [247, 119] width 7 height 7
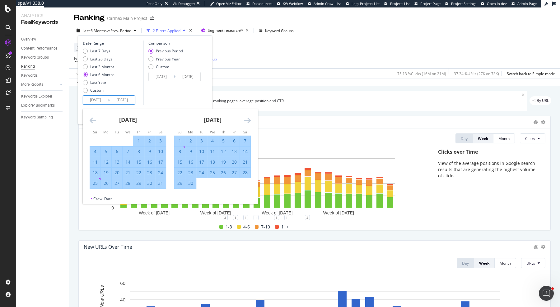
click at [247, 120] on icon "Move forward to switch to the next month." at bounding box center [247, 119] width 7 height 7
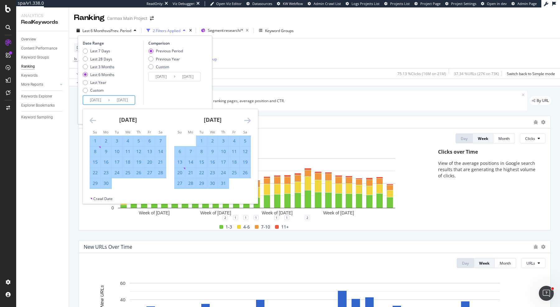
click at [224, 172] on div "24" at bounding box center [223, 172] width 11 height 6
type input "2025/07/24"
type input "2025/05/12"
type input "2025/07/23"
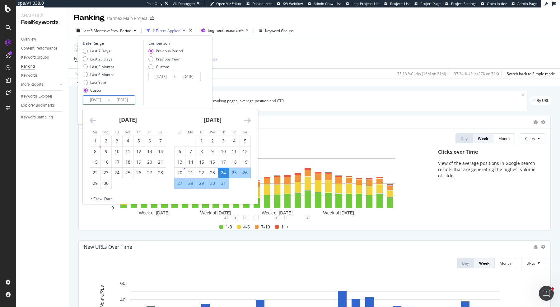
click at [250, 118] on icon "Move forward to switch to the next month." at bounding box center [247, 119] width 7 height 7
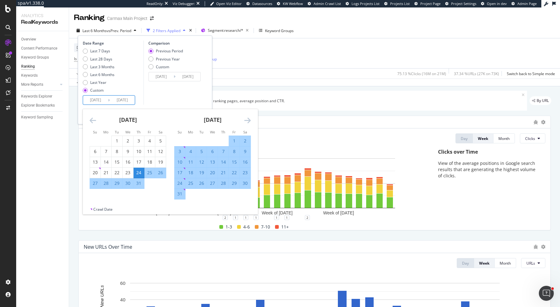
click at [251, 120] on div "August 2025 1 2 3 4 5 6 7 8 9 10 11 12 13 14 15 16 17 18 19 20 21 22 23 24 25 2…" at bounding box center [212, 154] width 85 height 90
click at [251, 122] on div "August 2025 1 2 3 4 5 6 7 8 9 10 11 12 13 14 15 16 17 18 19 20 21 22 23 24 25 2…" at bounding box center [212, 154] width 85 height 90
click at [247, 120] on icon "Move forward to switch to the next month." at bounding box center [247, 119] width 7 height 7
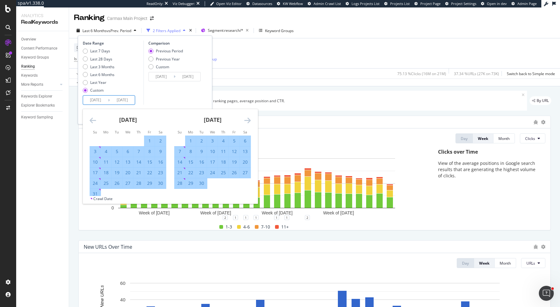
click at [213, 171] on div "24" at bounding box center [212, 172] width 11 height 6
type input "2025/09/24"
type input "2025/05/22"
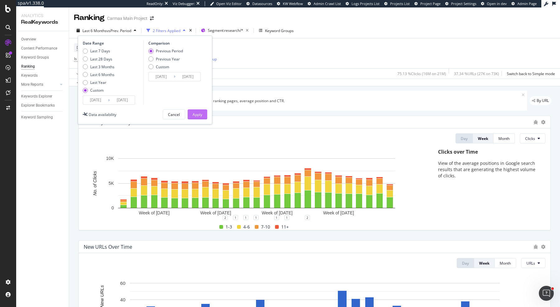
click at [204, 113] on button "Apply" at bounding box center [198, 114] width 20 height 10
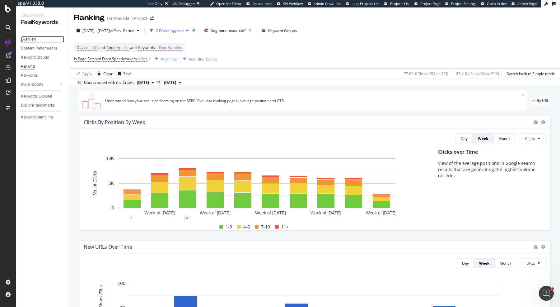
click at [32, 37] on div "Overview" at bounding box center [28, 39] width 15 height 7
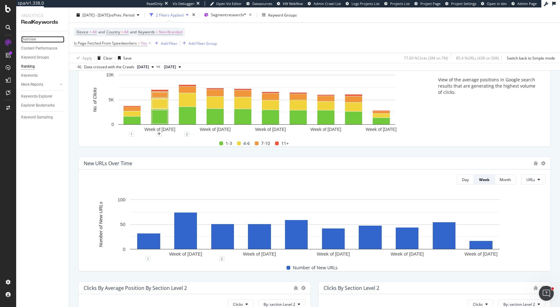
scroll to position [125, 0]
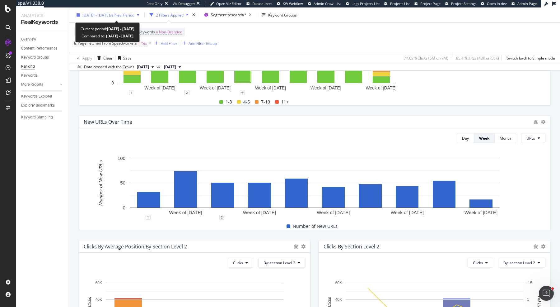
click at [131, 17] on span "vs Prev. Period" at bounding box center [122, 14] width 25 height 5
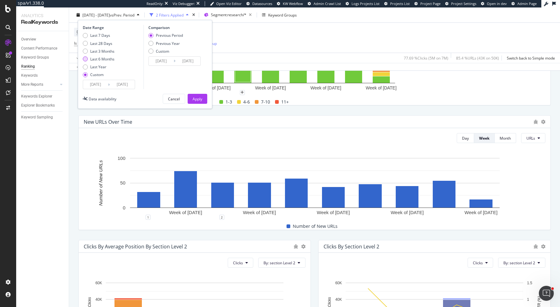
click at [107, 60] on div "Last 6 Months" at bounding box center [102, 58] width 24 height 5
type input "2025/04/05"
type input "2025/10/04"
type input "2024/10/04"
type input "2025/04/04"
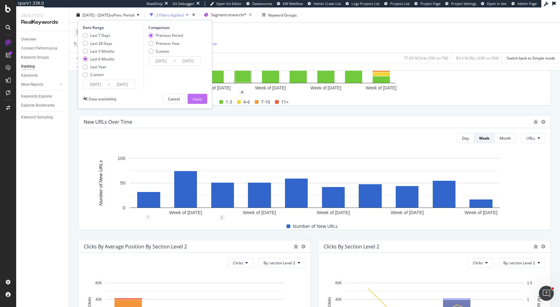
click at [199, 94] on div "Apply" at bounding box center [198, 98] width 10 height 9
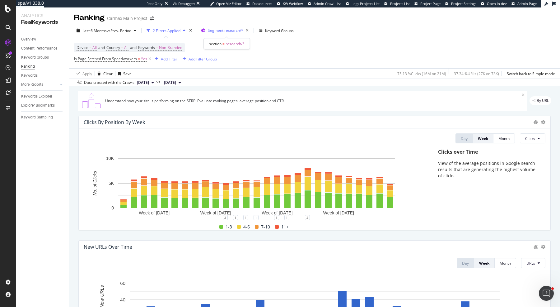
click at [227, 31] on span "Segment: research/*" at bounding box center [225, 30] width 35 height 5
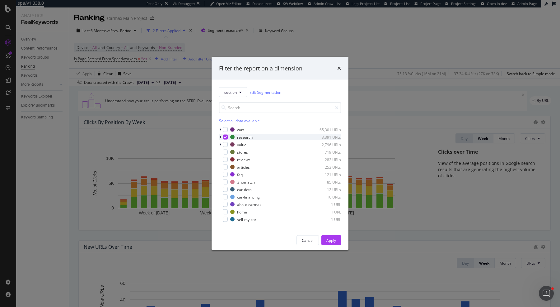
click at [225, 136] on icon "modal" at bounding box center [225, 136] width 3 height 3
click at [227, 127] on div "modal" at bounding box center [225, 129] width 5 height 5
click at [335, 236] on div "Apply" at bounding box center [331, 239] width 10 height 9
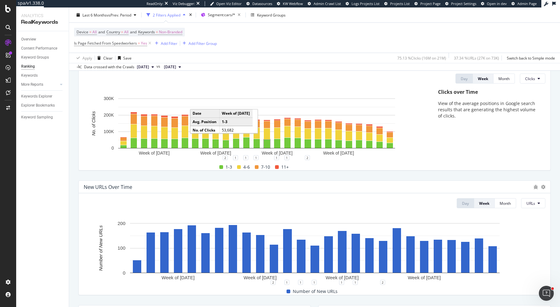
scroll to position [15, 0]
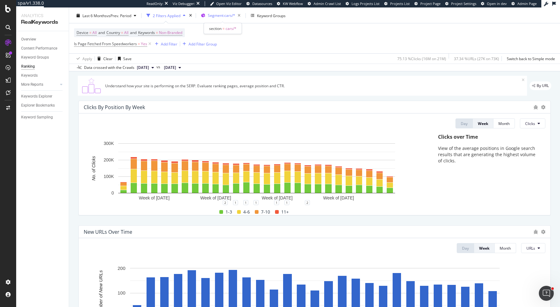
click at [226, 16] on span "Segment: cars/*" at bounding box center [221, 15] width 27 height 5
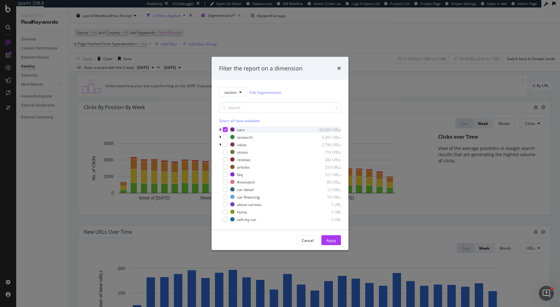
click at [220, 128] on icon "modal" at bounding box center [220, 130] width 2 height 4
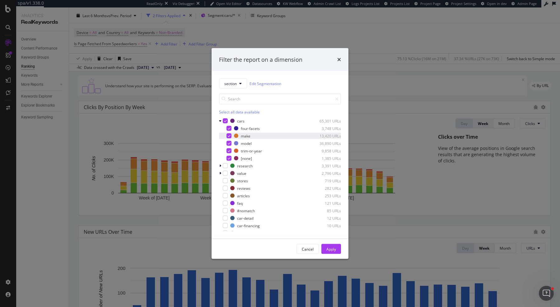
click at [229, 135] on icon "modal" at bounding box center [229, 135] width 3 height 3
click at [229, 146] on div "model 36,890 URLs" at bounding box center [280, 143] width 122 height 6
click at [230, 153] on div "four-facets 3,748 URLs make 13,420 URLs model 36,890 URLs trim-or-year 9,858 UR…" at bounding box center [280, 143] width 122 height 36
click at [230, 157] on icon "modal" at bounding box center [229, 158] width 3 height 3
click at [229, 151] on icon "modal" at bounding box center [229, 150] width 3 height 3
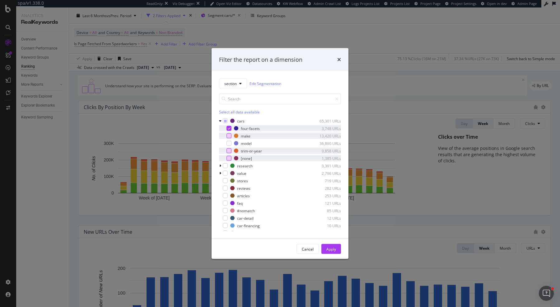
click at [228, 129] on icon "modal" at bounding box center [229, 128] width 3 height 3
click at [229, 134] on div "modal" at bounding box center [229, 135] width 5 height 5
click at [228, 136] on icon "modal" at bounding box center [229, 135] width 3 height 3
click at [227, 140] on div "model 36,890 URLs" at bounding box center [280, 143] width 122 height 6
click at [340, 245] on button "Apply" at bounding box center [331, 249] width 20 height 10
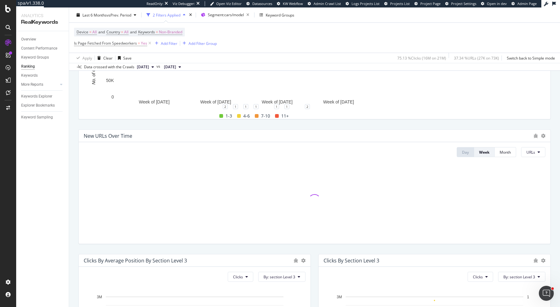
scroll to position [53, 0]
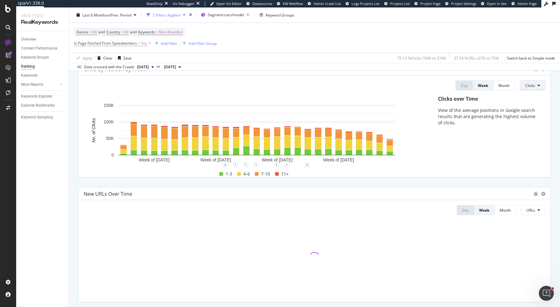
click at [532, 86] on span "Clicks" at bounding box center [530, 85] width 10 height 5
click at [540, 120] on span "Impressions" at bounding box center [537, 120] width 23 height 6
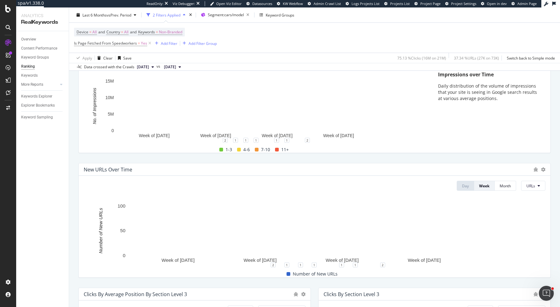
scroll to position [0, 0]
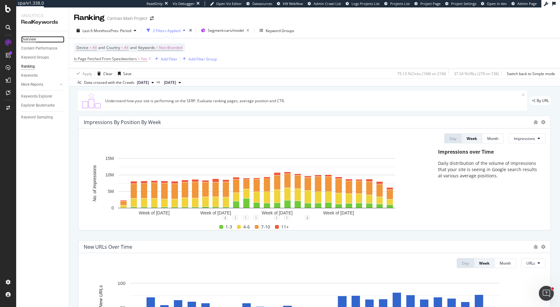
click at [29, 38] on div "Overview" at bounding box center [28, 39] width 15 height 7
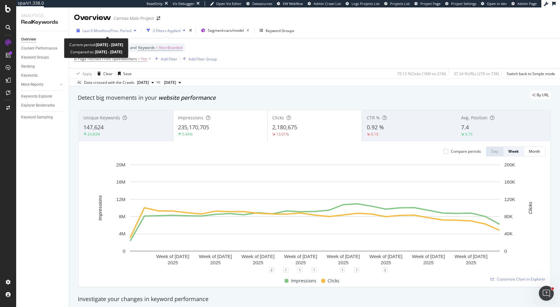
click at [105, 32] on span "Last 6 Months" at bounding box center [94, 30] width 24 height 5
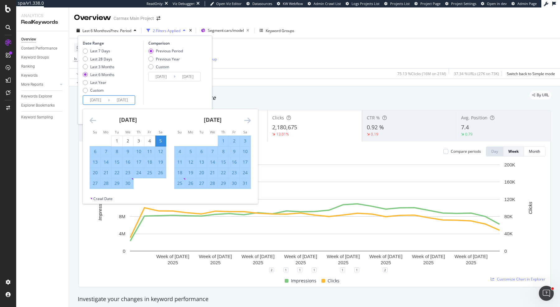
click at [100, 103] on input "2025/04/05" at bounding box center [95, 100] width 25 height 9
click at [245, 120] on icon "Move forward to switch to the next month." at bounding box center [247, 119] width 7 height 7
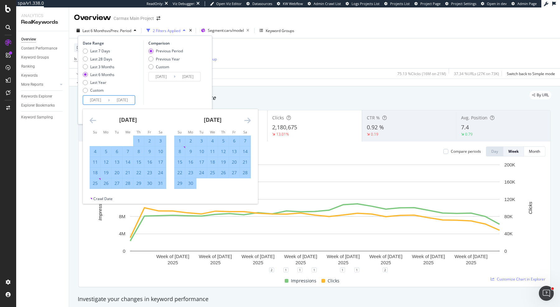
click at [247, 120] on icon "Move forward to switch to the next month." at bounding box center [247, 119] width 7 height 7
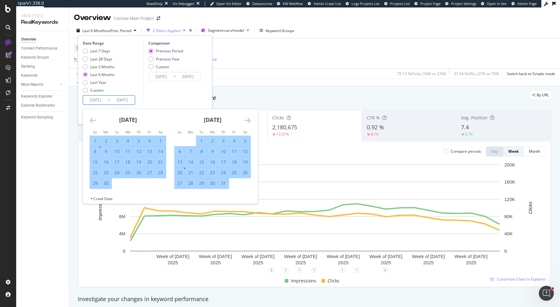
click at [199, 139] on div "1" at bounding box center [201, 141] width 11 height 6
type input "2025/07/01"
type input "2025/03/27"
type input "2025/06/30"
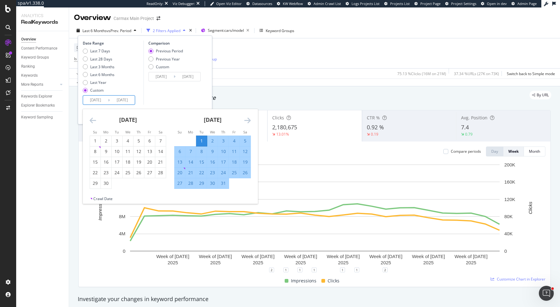
click at [248, 122] on icon "Move forward to switch to the next month." at bounding box center [247, 119] width 7 height 7
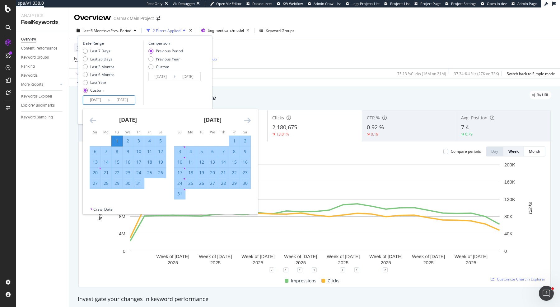
click at [248, 122] on icon "Move forward to switch to the next month." at bounding box center [247, 119] width 7 height 7
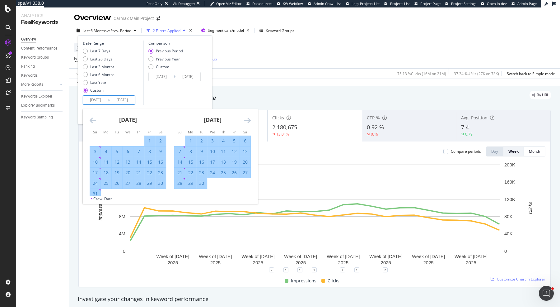
click at [204, 182] on div "30" at bounding box center [201, 183] width 11 height 6
type input "2025/09/30"
type input "2025/03/31"
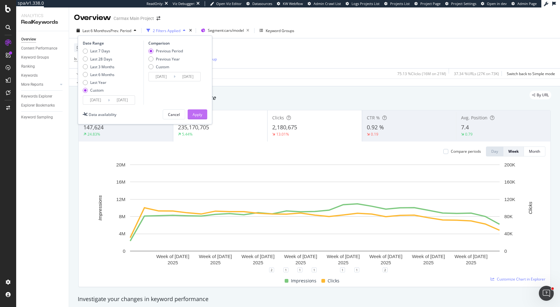
click at [204, 114] on button "Apply" at bounding box center [198, 114] width 20 height 10
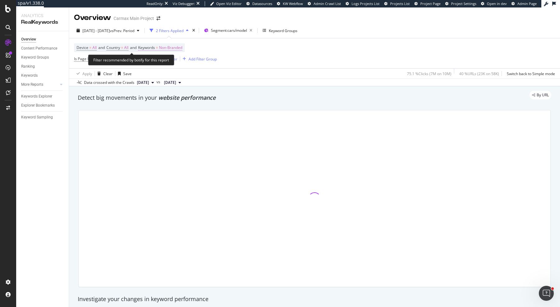
click at [182, 46] on span "Non-Branded" at bounding box center [170, 47] width 23 height 9
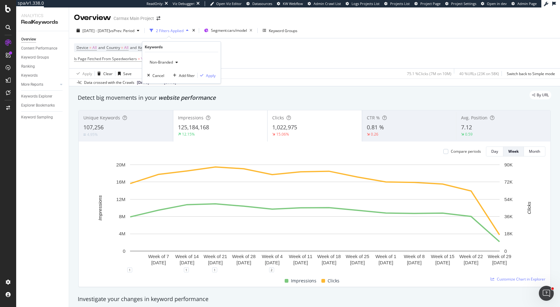
click at [172, 59] on div "Non-Branded" at bounding box center [163, 62] width 33 height 9
click at [193, 102] on span "Non-Branded & Anonymized queries" at bounding box center [183, 102] width 63 height 6
click at [216, 74] on div "Apply" at bounding box center [216, 75] width 10 height 5
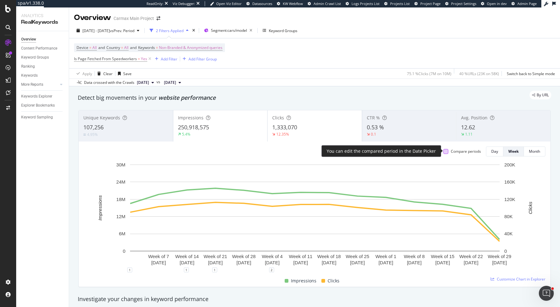
click at [444, 151] on div at bounding box center [445, 151] width 5 height 5
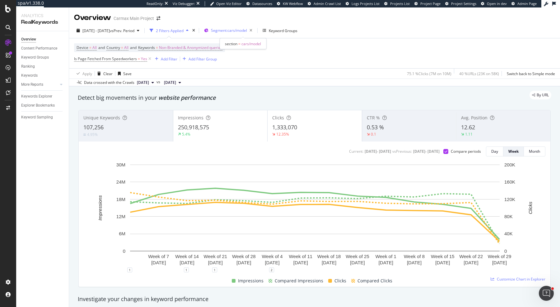
click at [241, 29] on span "Segment: cars/model" at bounding box center [229, 30] width 36 height 5
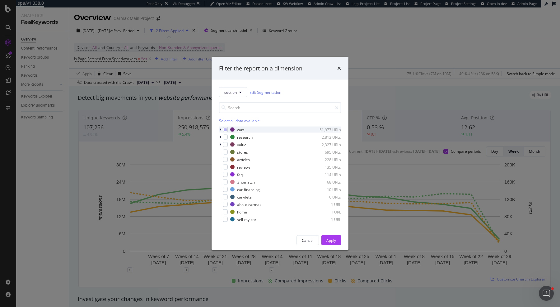
click at [219, 128] on icon "modal" at bounding box center [220, 130] width 2 height 4
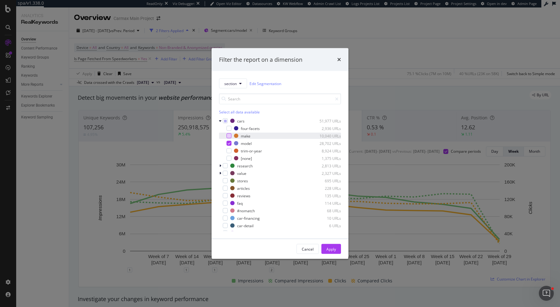
click at [229, 135] on div "modal" at bounding box center [229, 135] width 5 height 5
click at [229, 141] on div "modal" at bounding box center [229, 143] width 5 height 5
click at [330, 246] on div "Apply" at bounding box center [331, 248] width 10 height 5
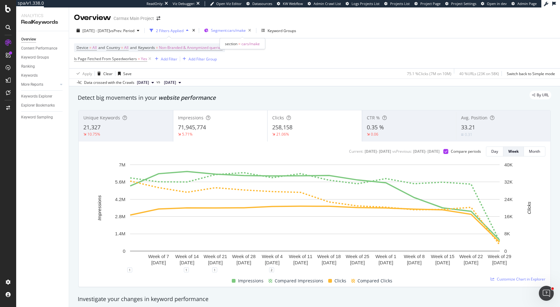
click at [245, 33] on span "Segment: cars/make" at bounding box center [228, 30] width 35 height 5
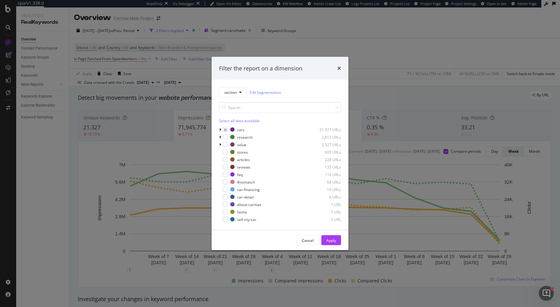
click at [219, 145] on div "section Edit Segmentation Select all data available cars 51,977 URLs research 2…" at bounding box center [280, 155] width 137 height 150
click at [221, 145] on div "modal" at bounding box center [221, 144] width 4 height 6
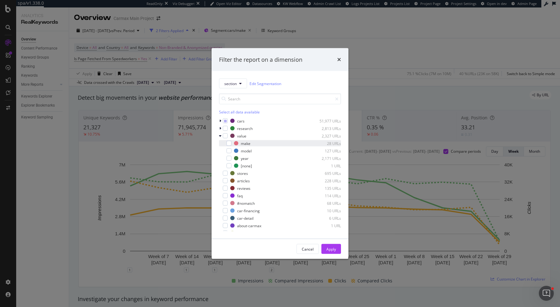
click at [220, 142] on div "make 28 URLs" at bounding box center [280, 143] width 122 height 6
click at [220, 139] on div "value 2,327 URLs make 28 URLs model 127 URLs year 2,171 URLs [none] 1 URL" at bounding box center [280, 151] width 122 height 36
click at [220, 137] on icon "modal" at bounding box center [220, 136] width 2 height 4
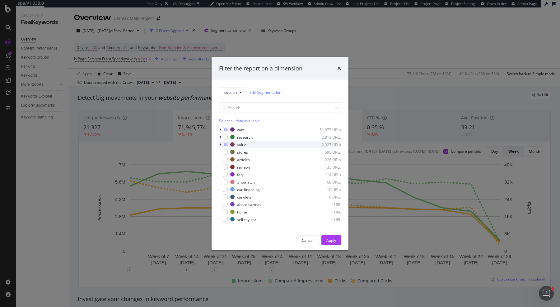
click at [221, 143] on div "modal" at bounding box center [221, 144] width 4 height 6
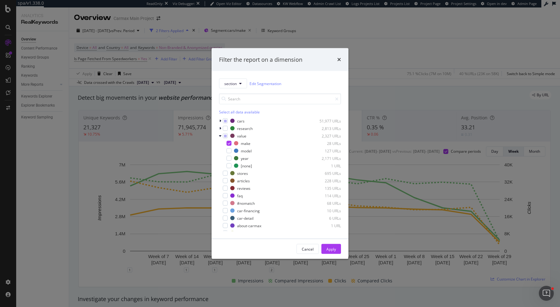
click at [218, 133] on div "section Edit Segmentation Select all data available cars 51,977 URLs research 2…" at bounding box center [280, 154] width 137 height 167
click at [221, 135] on icon "modal" at bounding box center [220, 136] width 2 height 4
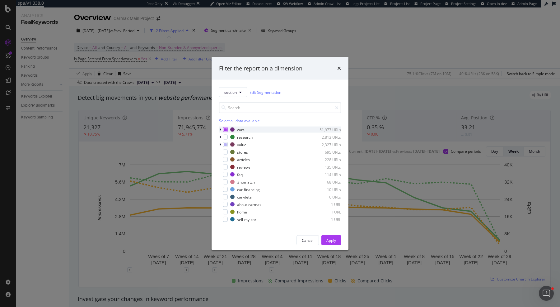
click at [225, 128] on icon "modal" at bounding box center [225, 129] width 3 height 3
click at [226, 128] on icon "modal" at bounding box center [225, 129] width 3 height 3
click at [221, 128] on icon "modal" at bounding box center [220, 130] width 2 height 4
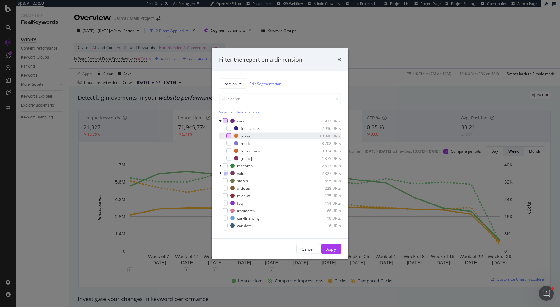
click at [230, 138] on div "modal" at bounding box center [229, 135] width 5 height 5
click at [230, 144] on div "modal" at bounding box center [229, 143] width 5 height 5
click at [226, 171] on icon "modal" at bounding box center [225, 172] width 3 height 3
click at [335, 251] on div "Apply" at bounding box center [331, 248] width 10 height 5
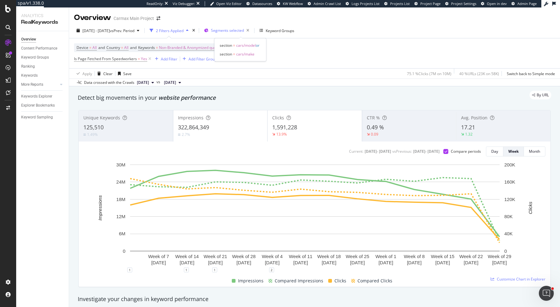
click at [244, 29] on span "Segments selected" at bounding box center [227, 30] width 33 height 5
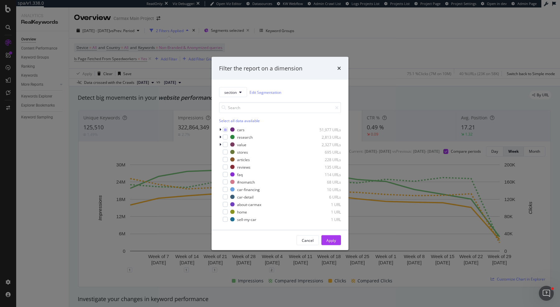
click at [245, 29] on div "Filter the report on a dimension section Edit Segmentation Select all data avai…" at bounding box center [280, 153] width 560 height 307
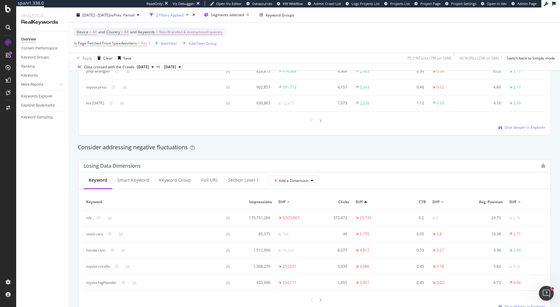
scroll to position [744, 0]
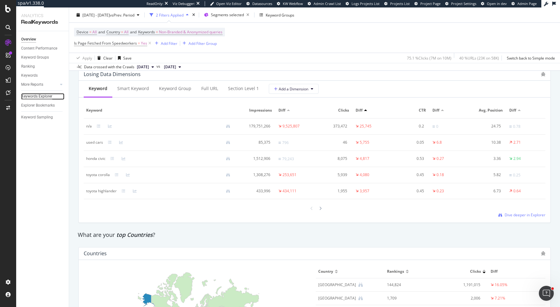
click at [40, 96] on div "Keywords Explorer" at bounding box center [36, 96] width 31 height 7
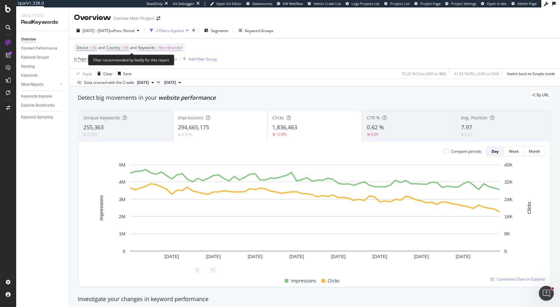
click at [181, 45] on span "Non-Branded" at bounding box center [170, 47] width 23 height 9
click at [165, 62] on span "Non-Branded" at bounding box center [160, 61] width 26 height 5
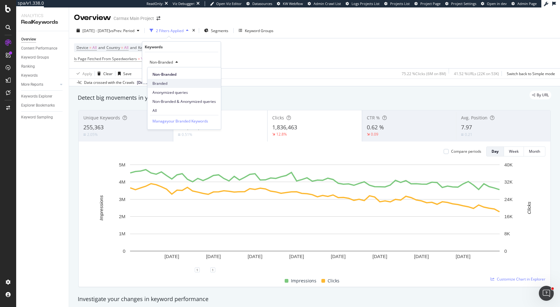
click at [183, 84] on span "Branded" at bounding box center [183, 84] width 63 height 6
click at [209, 79] on div "Branded Cancel Add filter Apply" at bounding box center [181, 67] width 78 height 31
click at [209, 75] on div "Apply" at bounding box center [211, 75] width 10 height 5
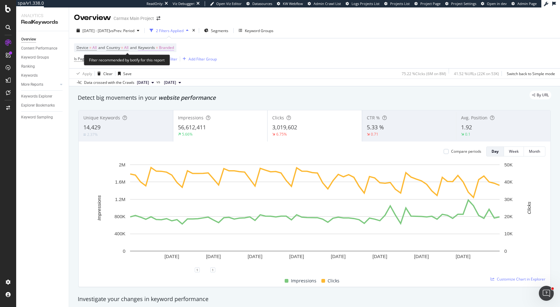
click at [155, 49] on span "Keywords" at bounding box center [146, 47] width 17 height 5
click at [161, 56] on div "Branded Cancel Add filter Apply" at bounding box center [181, 67] width 78 height 31
click at [164, 59] on div "Branded" at bounding box center [159, 62] width 25 height 9
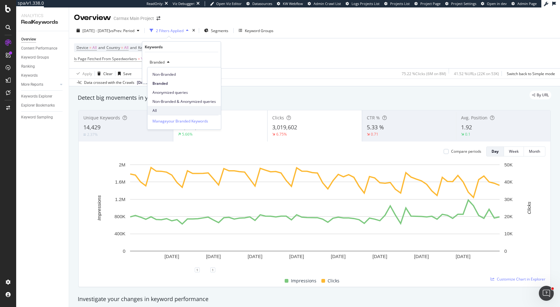
click at [194, 109] on span "All" at bounding box center [183, 111] width 63 height 6
click at [207, 76] on div "Apply" at bounding box center [211, 75] width 10 height 5
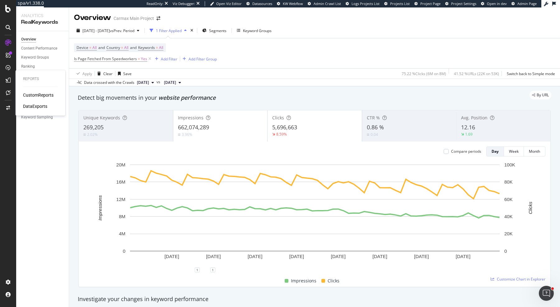
click at [37, 91] on div "Reports CustomReports DataExports" at bounding box center [40, 92] width 45 height 43
click at [38, 96] on div "CustomReports" at bounding box center [38, 95] width 30 height 6
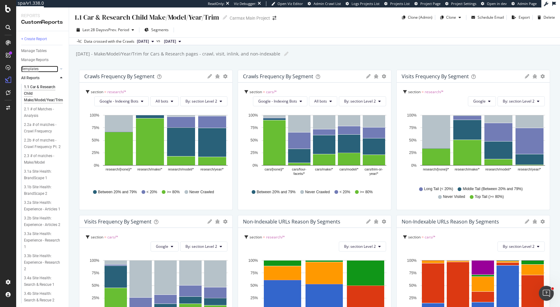
click at [32, 68] on div "Templates" at bounding box center [29, 69] width 17 height 7
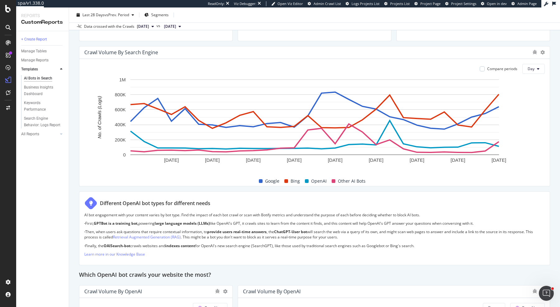
scroll to position [295, 0]
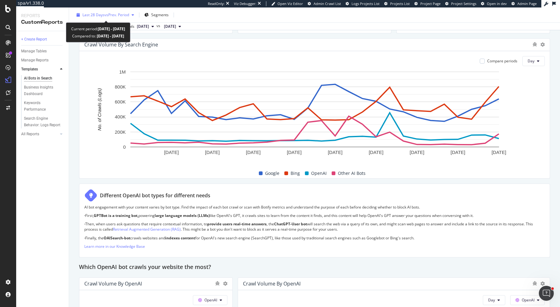
click at [115, 11] on div "Last 28 Days vs Prev. Period" at bounding box center [105, 14] width 63 height 9
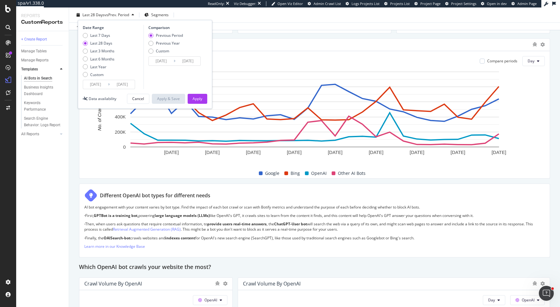
click at [93, 85] on input "[DATE]" at bounding box center [95, 84] width 25 height 9
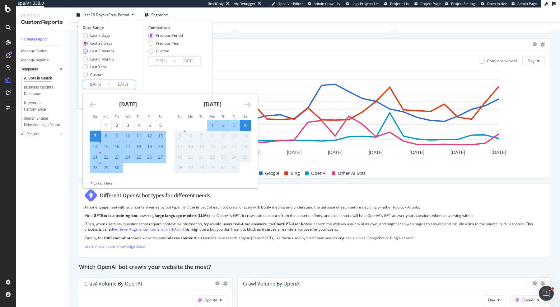
click at [110, 50] on div "Last 3 Months" at bounding box center [102, 50] width 24 height 5
type input "[DATE]"
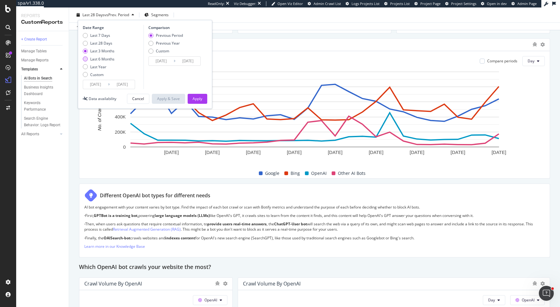
click at [111, 58] on div "Last 6 Months" at bounding box center [102, 58] width 24 height 5
type input "[DATE]"
click at [198, 96] on div "Apply" at bounding box center [198, 98] width 10 height 5
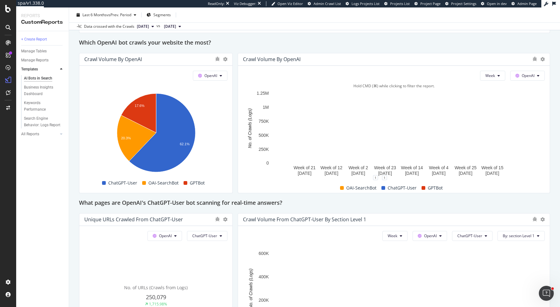
scroll to position [506, 0]
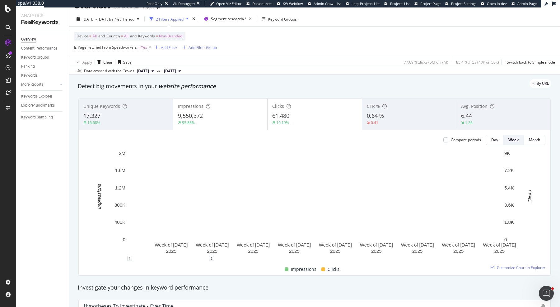
scroll to position [26, 0]
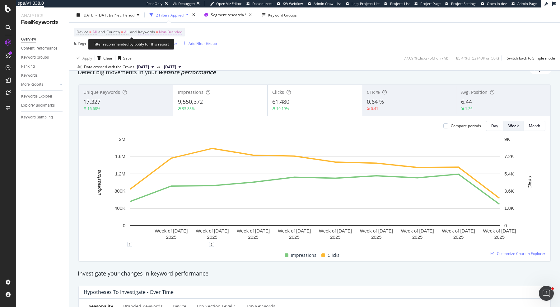
click at [171, 33] on span "Non-Branded" at bounding box center [170, 32] width 23 height 9
click at [171, 44] on span "Non-Branded" at bounding box center [160, 46] width 26 height 5
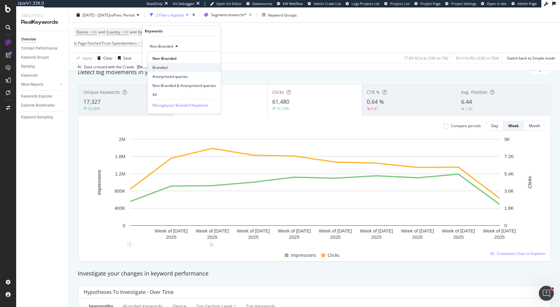
click at [174, 68] on span "Branded" at bounding box center [183, 68] width 63 height 6
click at [210, 58] on div "Apply" at bounding box center [211, 59] width 10 height 5
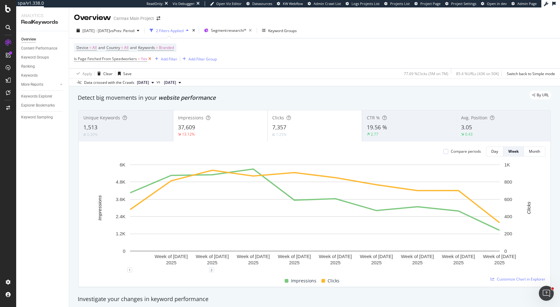
click at [150, 58] on icon at bounding box center [149, 59] width 5 height 6
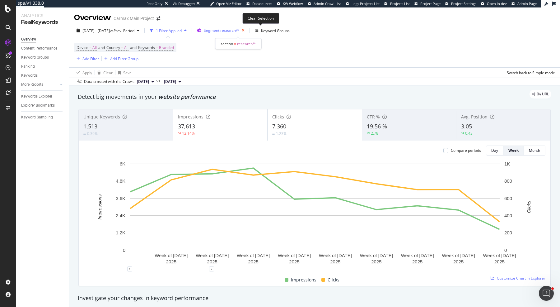
click at [247, 29] on icon "button" at bounding box center [243, 30] width 8 height 9
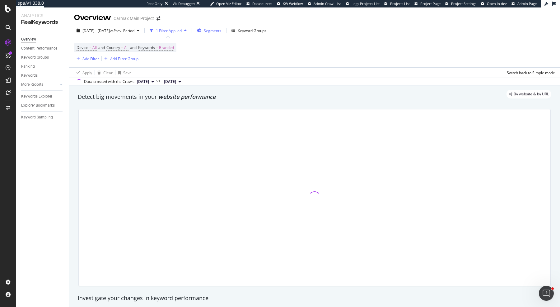
click at [221, 28] on span "Segments" at bounding box center [212, 30] width 17 height 5
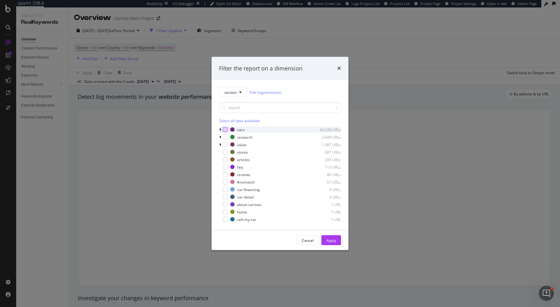
click at [224, 128] on div "modal" at bounding box center [225, 129] width 5 height 5
click at [221, 129] on div "modal" at bounding box center [221, 129] width 4 height 6
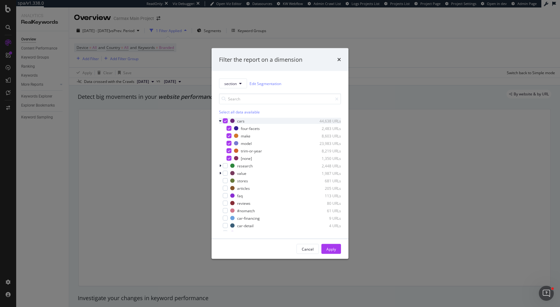
click at [225, 121] on icon "modal" at bounding box center [225, 120] width 3 height 3
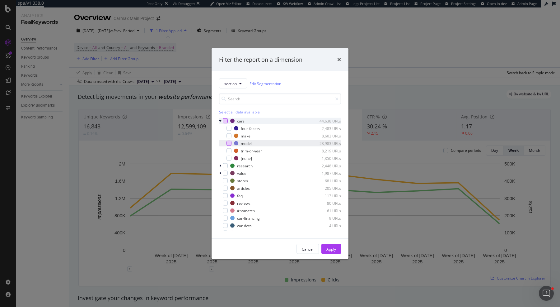
click at [230, 143] on div "modal" at bounding box center [229, 143] width 5 height 5
click at [338, 246] on button "Apply" at bounding box center [331, 249] width 20 height 10
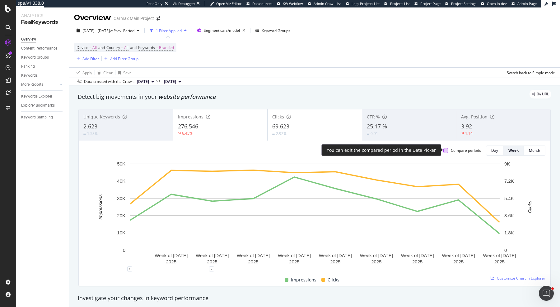
click at [446, 149] on div at bounding box center [445, 150] width 5 height 5
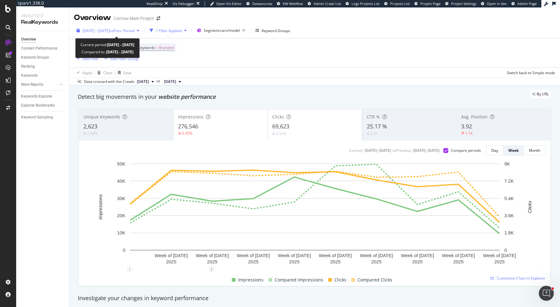
click at [110, 32] on span "[DATE] - [DATE]" at bounding box center [95, 30] width 27 height 5
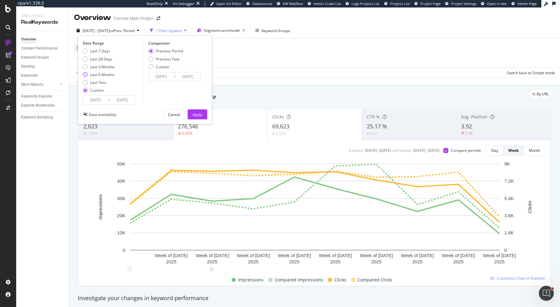
click at [112, 72] on div "Last 6 Months" at bounding box center [102, 74] width 24 height 5
type input "[DATE]"
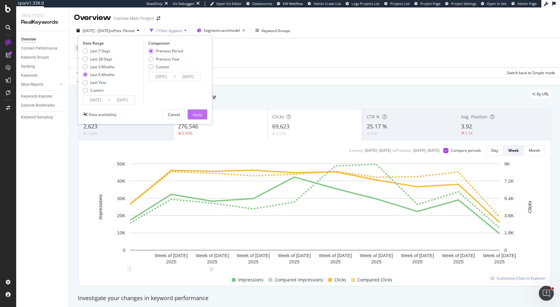
click at [199, 112] on div "Apply" at bounding box center [198, 114] width 10 height 5
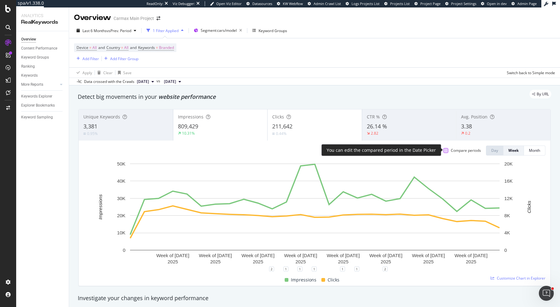
click at [448, 150] on div at bounding box center [445, 150] width 5 height 5
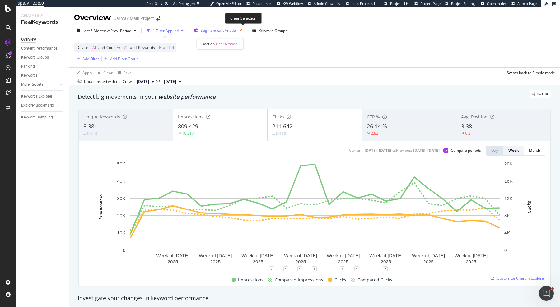
click at [244, 30] on icon "button" at bounding box center [241, 30] width 8 height 9
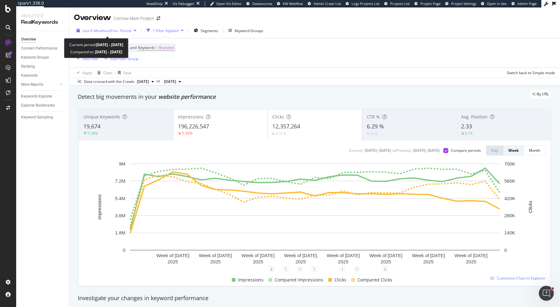
click at [101, 29] on span "Last 6 Months" at bounding box center [94, 30] width 24 height 5
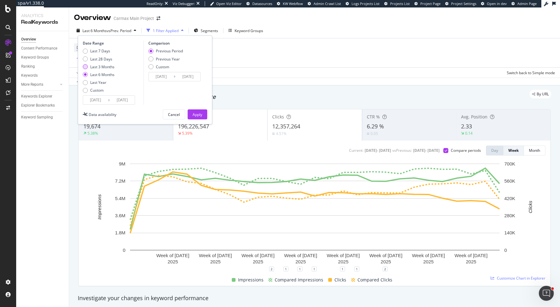
click at [108, 68] on div "Last 3 Months" at bounding box center [102, 66] width 24 height 5
type input "[DATE]"
click at [200, 113] on div "Apply" at bounding box center [198, 114] width 10 height 5
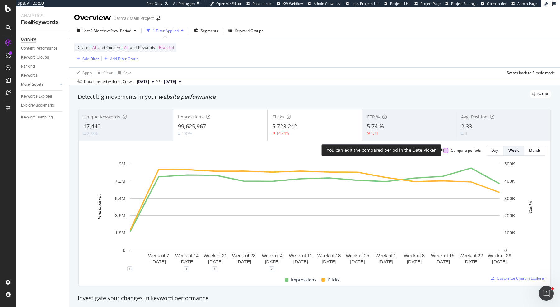
click at [448, 151] on div at bounding box center [445, 150] width 5 height 5
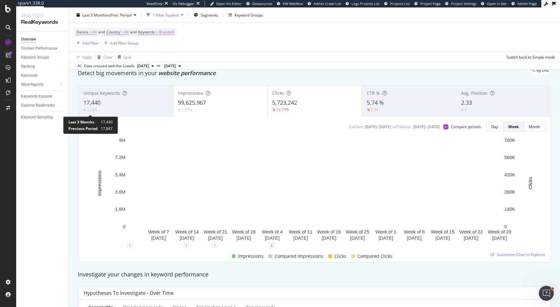
scroll to position [14, 0]
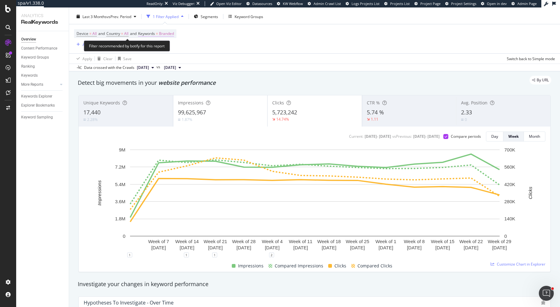
click at [170, 31] on span "Branded" at bounding box center [166, 33] width 15 height 9
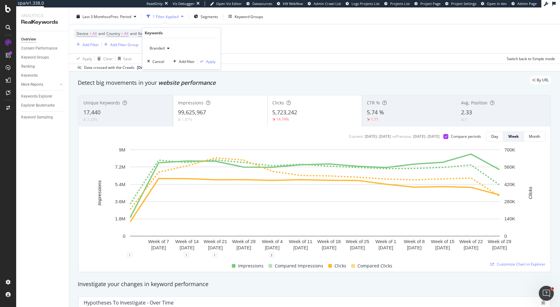
click at [165, 47] on div "button" at bounding box center [168, 48] width 7 height 4
click at [173, 76] on span "Anonymized queries" at bounding box center [183, 79] width 63 height 6
click at [165, 47] on span "Anonymized queries" at bounding box center [166, 47] width 38 height 5
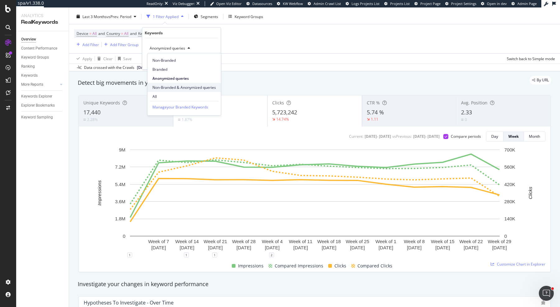
click at [176, 85] on span "Non-Branded & Anonymized queries" at bounding box center [183, 88] width 63 height 6
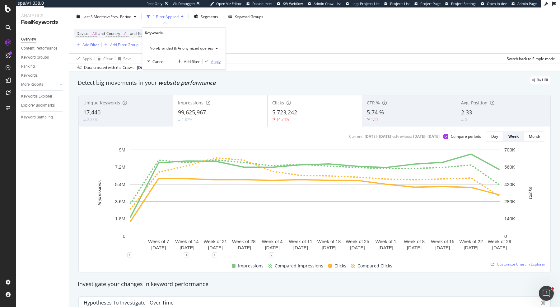
click at [212, 61] on div "Apply" at bounding box center [216, 61] width 10 height 5
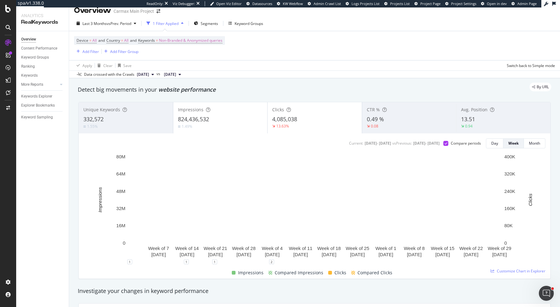
scroll to position [5, 0]
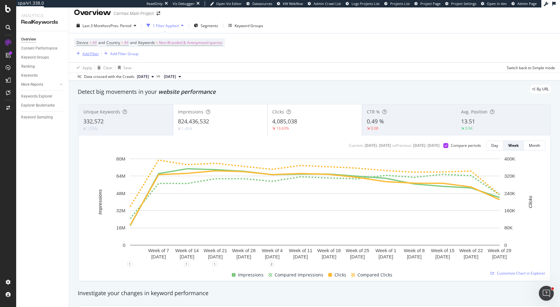
click at [84, 51] on div "Add Filter" at bounding box center [90, 53] width 16 height 5
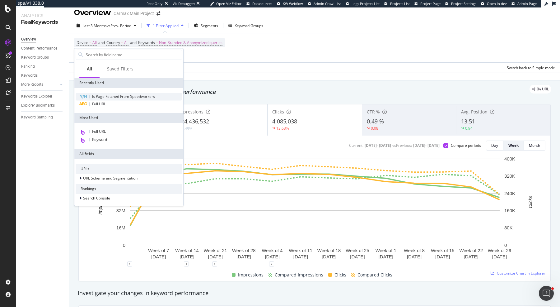
click at [121, 94] on span "Is Page Fetched From Speedworkers" at bounding box center [123, 96] width 63 height 5
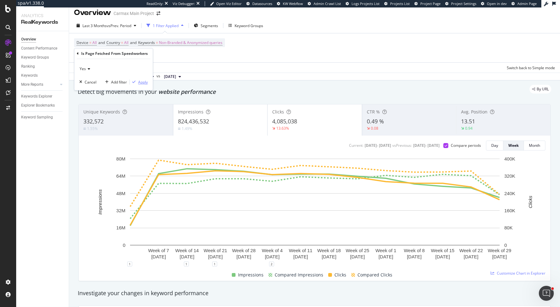
click at [141, 80] on div "Apply" at bounding box center [143, 81] width 10 height 5
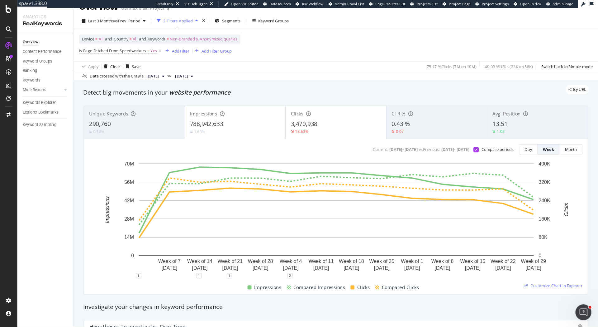
scroll to position [11, 0]
click at [223, 19] on span "Segments" at bounding box center [216, 19] width 17 height 5
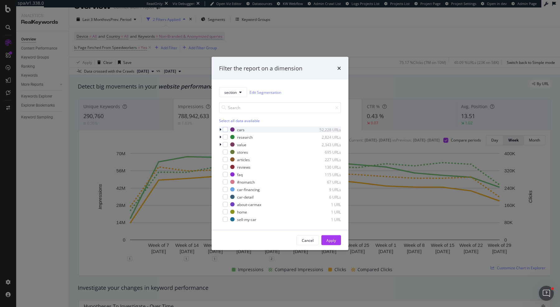
click at [221, 127] on div "modal" at bounding box center [221, 129] width 4 height 6
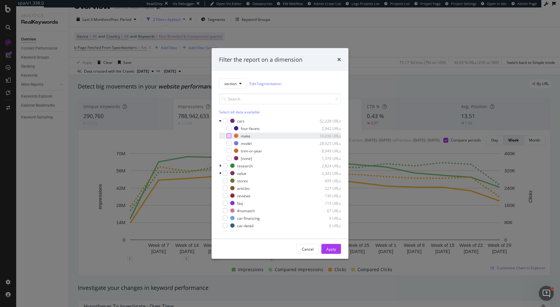
click at [228, 137] on div "modal" at bounding box center [229, 135] width 5 height 5
click at [228, 140] on div "model 28,925 URLs" at bounding box center [280, 143] width 122 height 6
click at [329, 247] on div "Apply" at bounding box center [331, 248] width 10 height 5
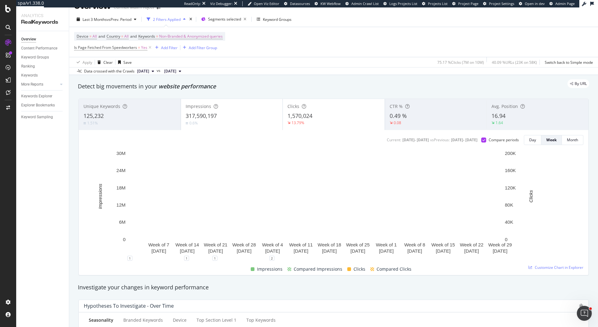
scroll to position [11, 0]
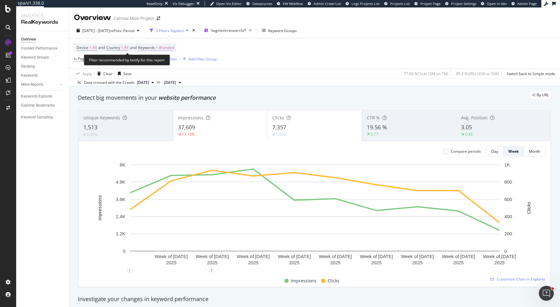
click at [170, 49] on span "Branded" at bounding box center [166, 47] width 15 height 9
click at [162, 61] on span "Branded" at bounding box center [155, 61] width 17 height 5
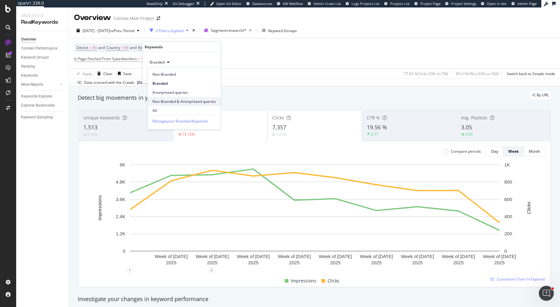
click at [196, 99] on span "Non-Branded & Anonymized queries" at bounding box center [183, 102] width 63 height 6
click at [217, 68] on div "Non-Branded & Anonymized queries Cancel Add filter Apply" at bounding box center [183, 67] width 83 height 31
click at [217, 70] on div "Non-Branded & Anonymized queries Cancel Add filter Apply" at bounding box center [183, 67] width 83 height 31
click at [217, 76] on div "Apply" at bounding box center [216, 75] width 10 height 5
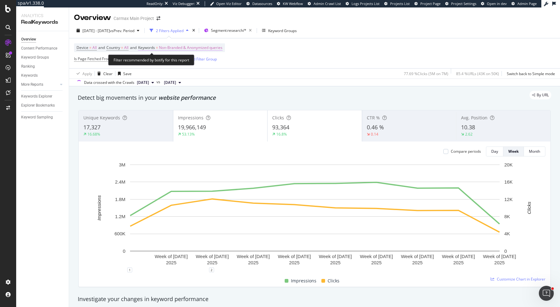
click at [177, 46] on span "Non-Branded & Anonymized queries" at bounding box center [190, 47] width 63 height 9
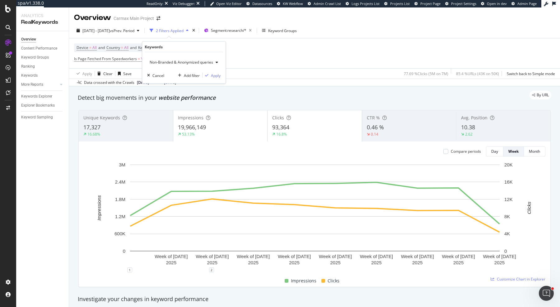
click at [178, 62] on span "Non-Branded & Anonymized queries" at bounding box center [180, 61] width 66 height 5
click at [172, 84] on span "Branded" at bounding box center [184, 84] width 65 height 6
click at [212, 77] on div "Apply" at bounding box center [211, 75] width 10 height 5
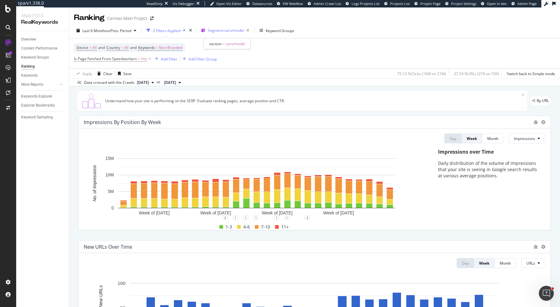
click at [225, 31] on span "Segment: cars/model" at bounding box center [226, 30] width 36 height 5
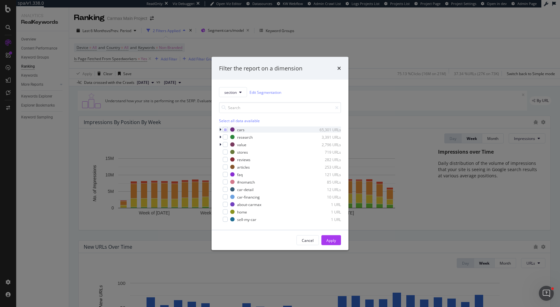
click at [220, 130] on icon "modal" at bounding box center [220, 130] width 2 height 4
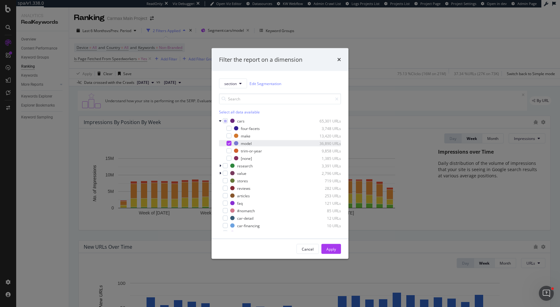
click at [228, 142] on icon "modal" at bounding box center [229, 143] width 3 height 3
click at [228, 137] on div "modal" at bounding box center [229, 135] width 5 height 5
click at [338, 250] on button "Apply" at bounding box center [331, 249] width 20 height 10
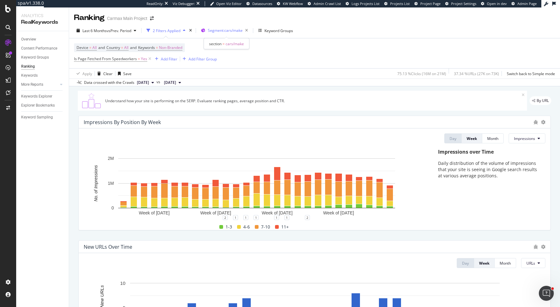
click at [223, 30] on span "Segment: cars/make" at bounding box center [225, 30] width 35 height 5
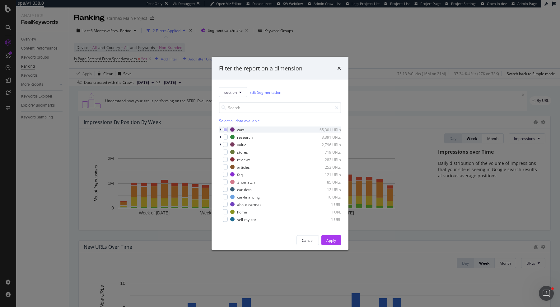
click at [219, 130] on icon "modal" at bounding box center [220, 130] width 2 height 4
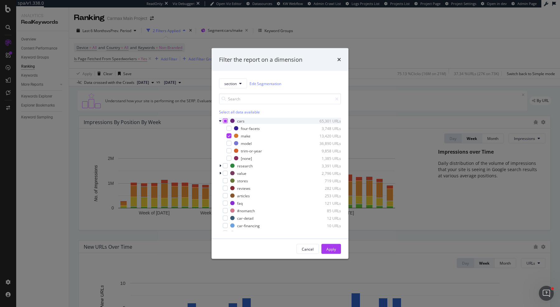
click at [227, 120] on div "modal" at bounding box center [225, 120] width 5 height 5
click at [333, 254] on div "Cancel Apply" at bounding box center [280, 249] width 137 height 20
click at [328, 244] on button "Apply" at bounding box center [331, 249] width 20 height 10
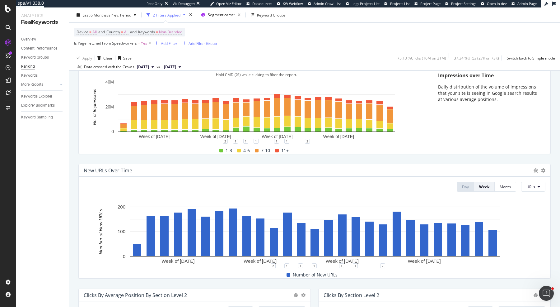
scroll to position [95, 0]
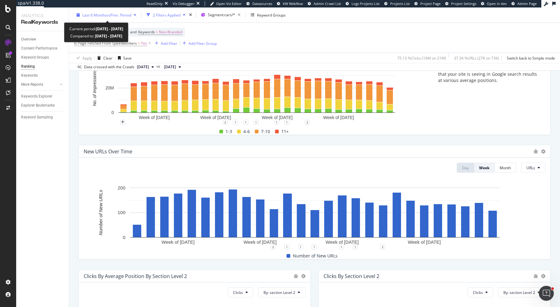
click at [109, 16] on span "vs Prev. Period" at bounding box center [119, 14] width 25 height 5
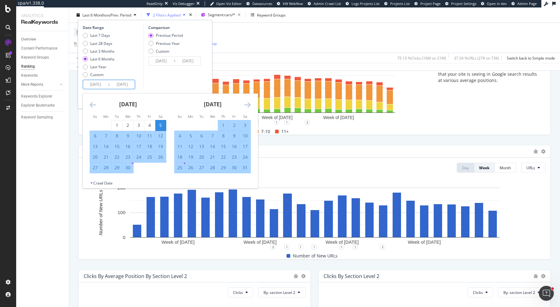
click at [96, 87] on input "[DATE]" at bounding box center [95, 84] width 25 height 9
click at [247, 103] on icon "Move forward to switch to the next month." at bounding box center [247, 104] width 7 height 7
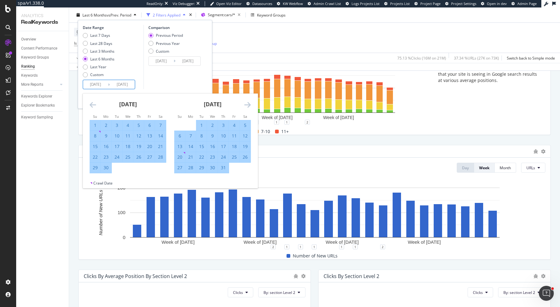
click at [201, 124] on div "1" at bounding box center [201, 125] width 11 height 6
type input "[DATE]"
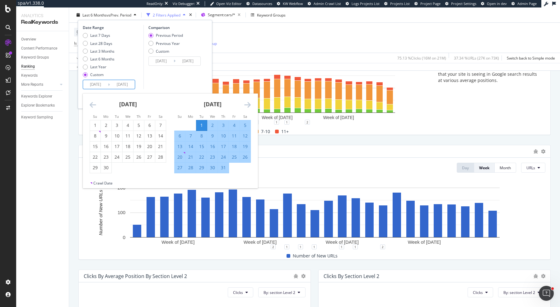
click at [250, 105] on icon "Move forward to switch to the next month." at bounding box center [247, 104] width 7 height 7
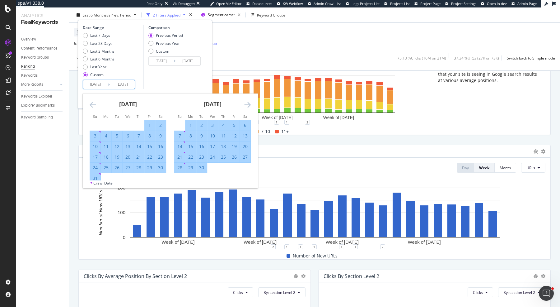
click at [205, 168] on div "30" at bounding box center [201, 167] width 11 height 6
type input "[DATE]"
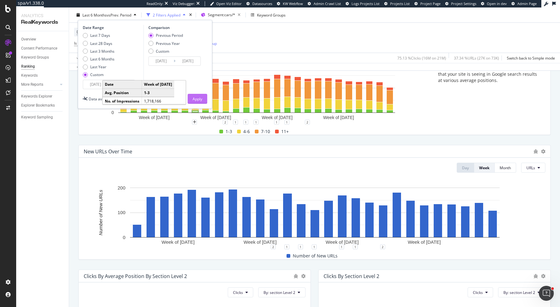
click at [199, 97] on div "Apply" at bounding box center [198, 98] width 10 height 5
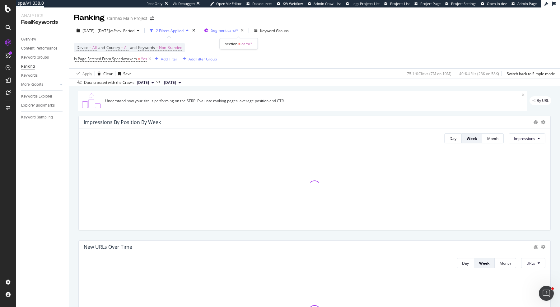
click at [238, 30] on span "Segment: cars/*" at bounding box center [224, 30] width 27 height 5
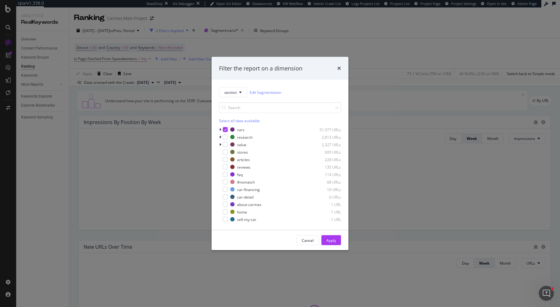
click at [219, 129] on div "section Edit Segmentation Select all data available cars 51,977 URLs research 2…" at bounding box center [280, 155] width 137 height 150
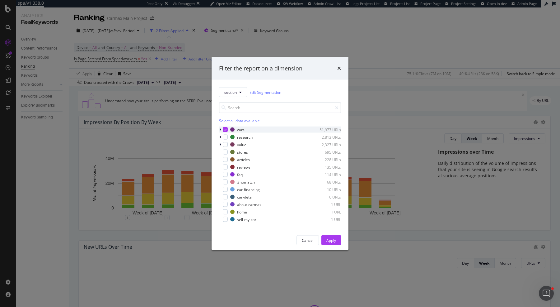
click at [220, 129] on icon "modal" at bounding box center [220, 130] width 2 height 4
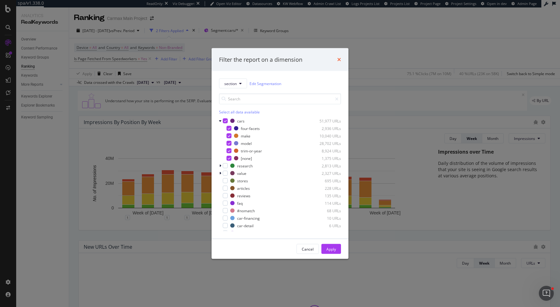
click at [340, 59] on icon "times" at bounding box center [339, 59] width 4 height 5
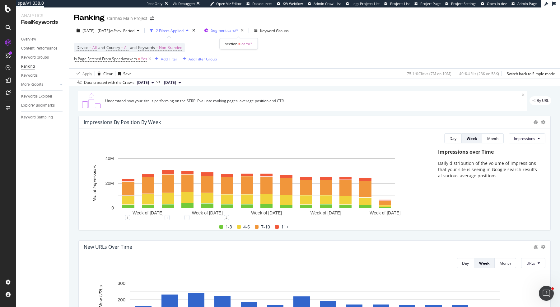
click at [232, 32] on span "Segment: cars/*" at bounding box center [224, 30] width 27 height 5
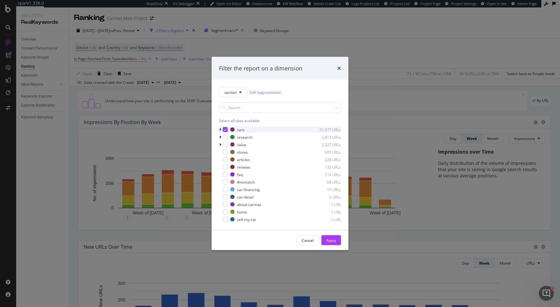
click at [220, 128] on icon "modal" at bounding box center [220, 130] width 2 height 4
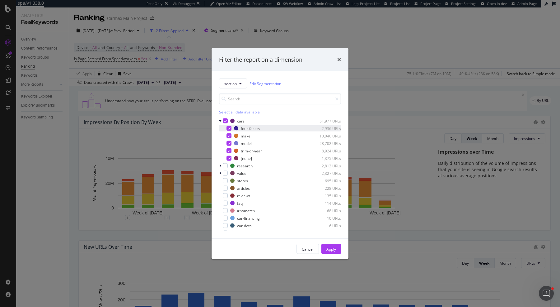
click at [228, 128] on icon "modal" at bounding box center [229, 128] width 3 height 3
click at [229, 149] on icon "modal" at bounding box center [229, 150] width 3 height 3
click at [230, 157] on icon "modal" at bounding box center [229, 158] width 3 height 3
click at [332, 249] on div "Apply" at bounding box center [331, 248] width 10 height 5
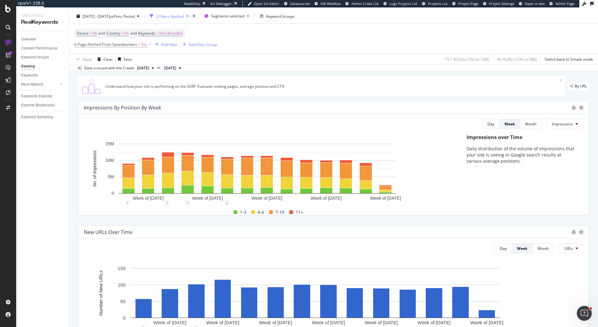
scroll to position [14, 0]
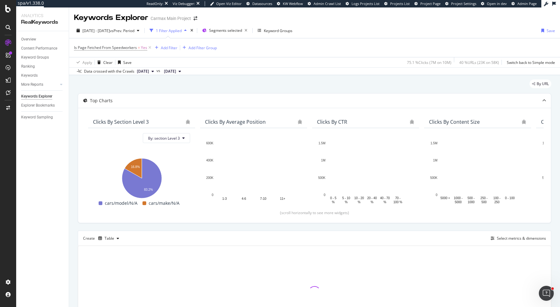
scroll to position [53, 0]
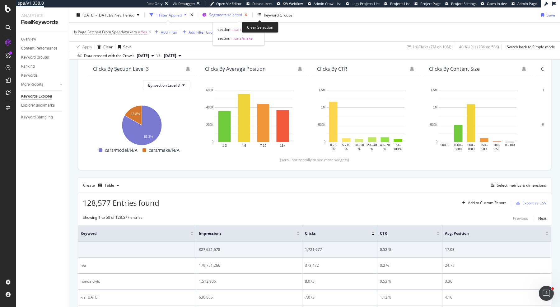
click at [250, 14] on icon "button" at bounding box center [246, 15] width 8 height 9
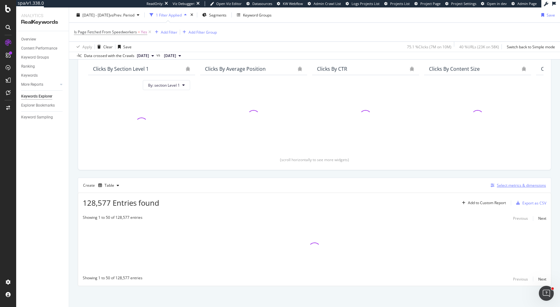
click at [508, 181] on button "Select metrics & dimensions" at bounding box center [517, 184] width 58 height 7
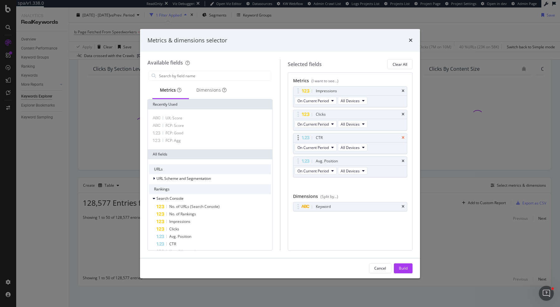
click at [405, 136] on icon "times" at bounding box center [403, 138] width 3 height 4
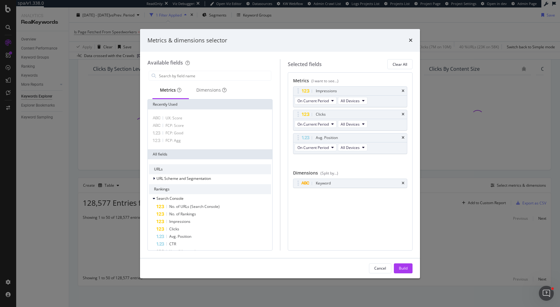
click at [405, 136] on icon "times" at bounding box center [403, 138] width 3 height 4
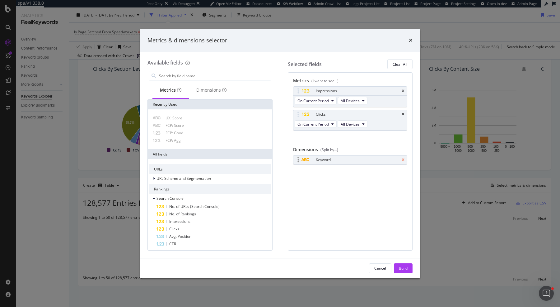
click at [402, 159] on icon "times" at bounding box center [403, 160] width 3 height 4
click at [216, 95] on div "Dimensions" at bounding box center [211, 90] width 45 height 17
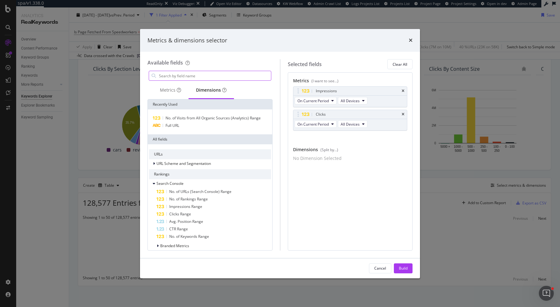
click at [205, 79] on input "modal" at bounding box center [214, 75] width 113 height 9
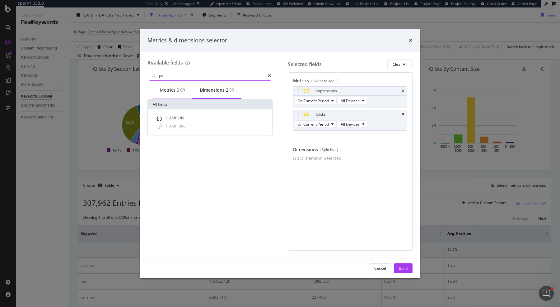
type input "p"
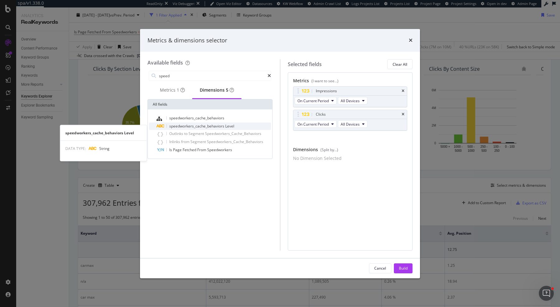
click at [212, 129] on span "speedworkers_cache_behaviors" at bounding box center [197, 125] width 56 height 5
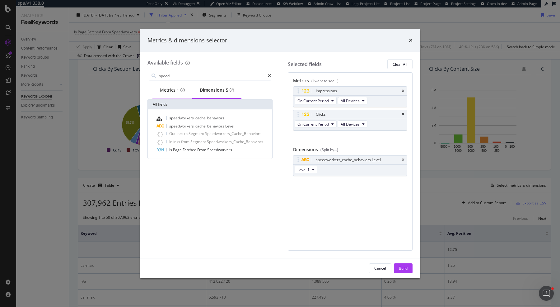
click at [171, 93] on div "Metrics 1" at bounding box center [172, 90] width 25 height 6
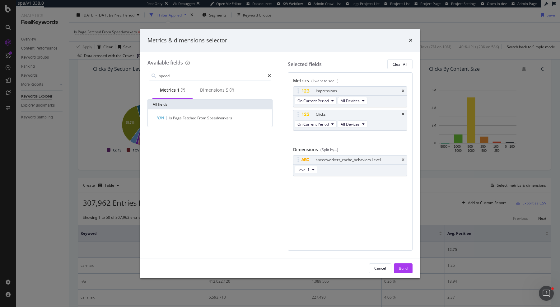
click at [202, 68] on div "Available fields speed Metrics 1 Dimensions 5 All fields Is Page Fetched From S…" at bounding box center [214, 154] width 133 height 191
click at [202, 74] on input "speed" at bounding box center [212, 75] width 109 height 9
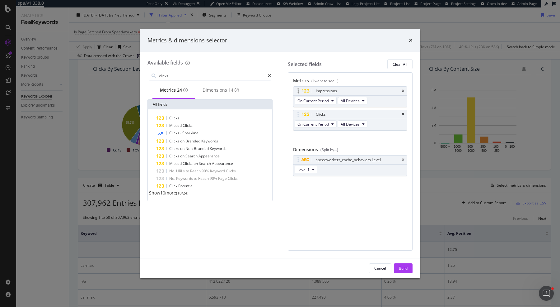
click at [405, 88] on div "Impressions" at bounding box center [350, 91] width 114 height 9
click at [405, 91] on icon "times" at bounding box center [403, 91] width 3 height 4
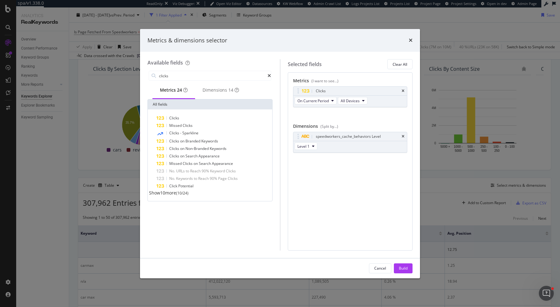
click at [405, 91] on icon "times" at bounding box center [403, 91] width 3 height 4
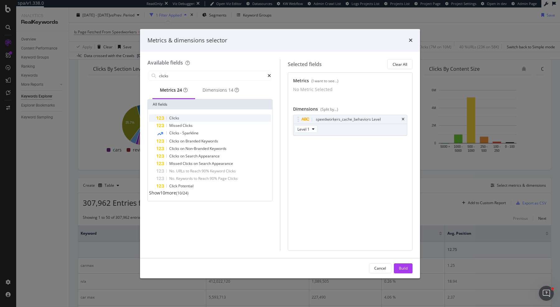
click at [200, 121] on div "Clicks" at bounding box center [214, 117] width 115 height 7
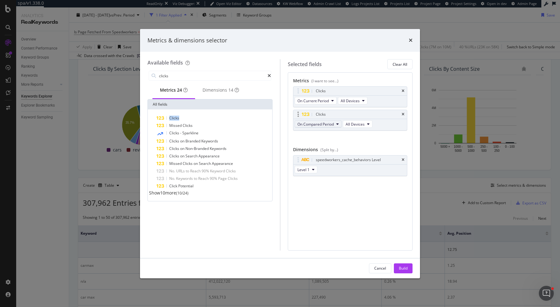
click at [331, 124] on span "On Compared Period" at bounding box center [316, 123] width 36 height 5
click at [329, 167] on span "Diff. between Periods - Value" at bounding box center [330, 169] width 60 height 6
click at [323, 123] on span "Diff. between Periods - Value" at bounding box center [323, 123] width 50 height 5
click at [322, 157] on span "Diff. between Periods - Percentage" at bounding box center [330, 158] width 60 height 6
click at [196, 77] on input "clicks" at bounding box center [212, 75] width 109 height 9
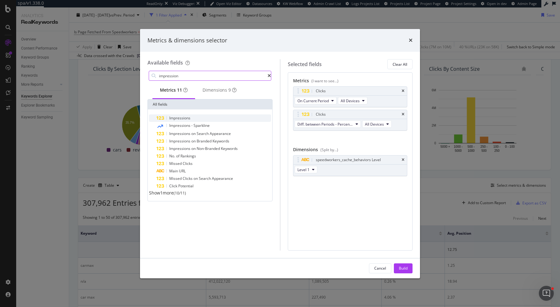
type input "impression"
click at [185, 118] on span "Impressions" at bounding box center [179, 117] width 21 height 5
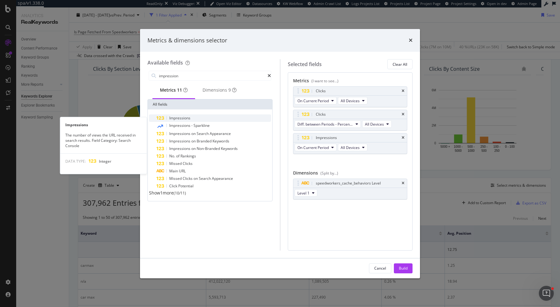
click at [200, 119] on div "Impressions" at bounding box center [214, 117] width 115 height 7
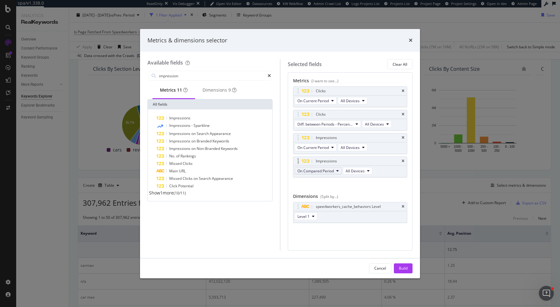
click at [321, 168] on span "On Compared Period" at bounding box center [316, 170] width 36 height 5
click at [344, 206] on span "Diff. between Periods - Percentage" at bounding box center [330, 204] width 60 height 6
click at [405, 269] on div "Build" at bounding box center [403, 267] width 9 height 5
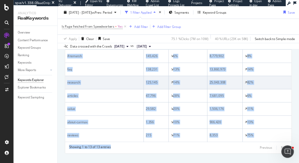
scroll to position [358, 0]
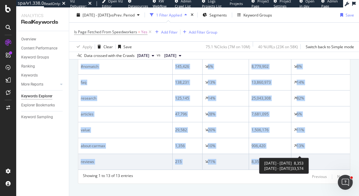
drag, startPoint x: 80, startPoint y: 75, endPoint x: 315, endPoint y: 155, distance: 248.7
click at [315, 155] on table "speedworkers_cache_behaviors Level 1 Clicks Diff. Clicks (%) Impressions Diff. …" at bounding box center [213, 45] width 271 height 250
copy table "speedworkers_cache_behaviors Level 1 Clicks Diff. Clicks (%) Impressions Diff. …"
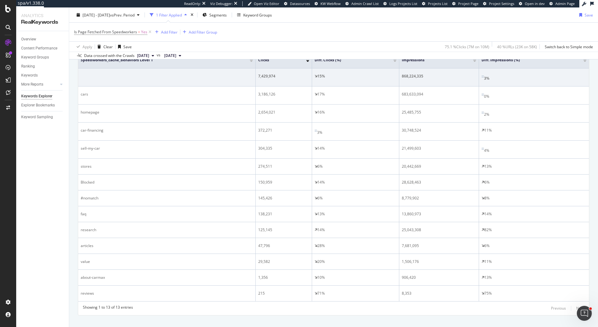
scroll to position [212, 0]
